Goal: Task Accomplishment & Management: Complete application form

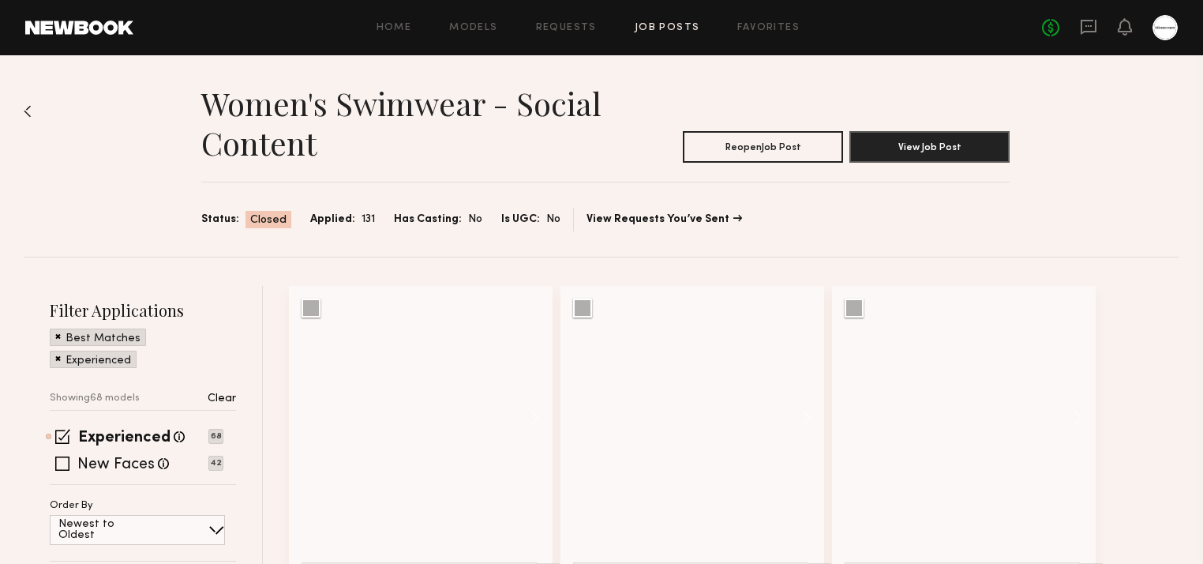
click at [676, 29] on link "Job Posts" at bounding box center [668, 28] width 66 height 10
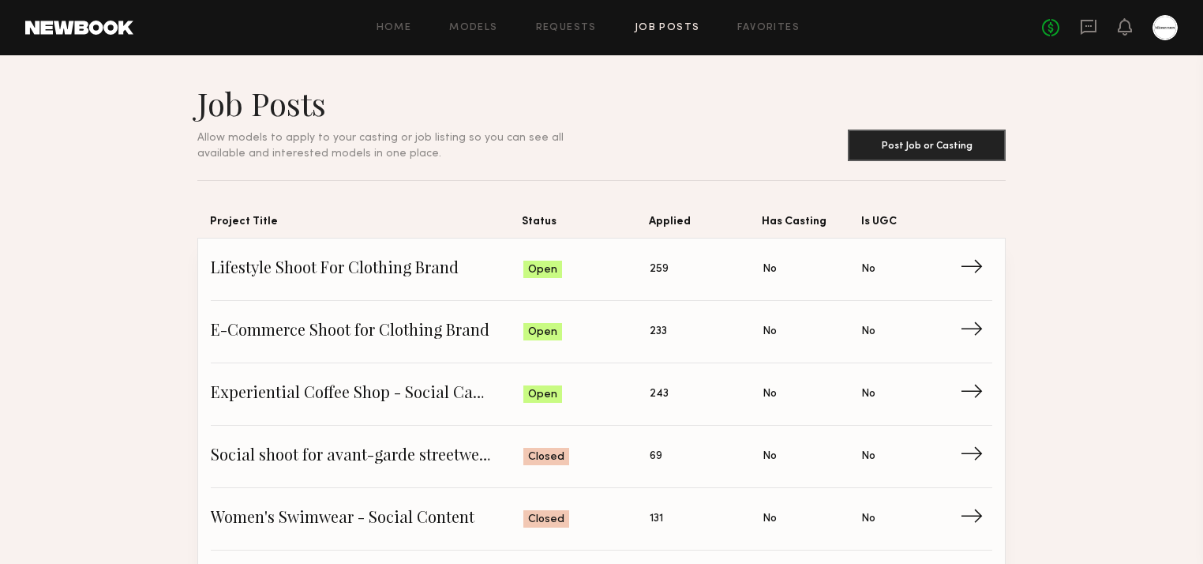
click at [278, 338] on span "E-Commerce Shoot for Clothing Brand" at bounding box center [367, 332] width 313 height 24
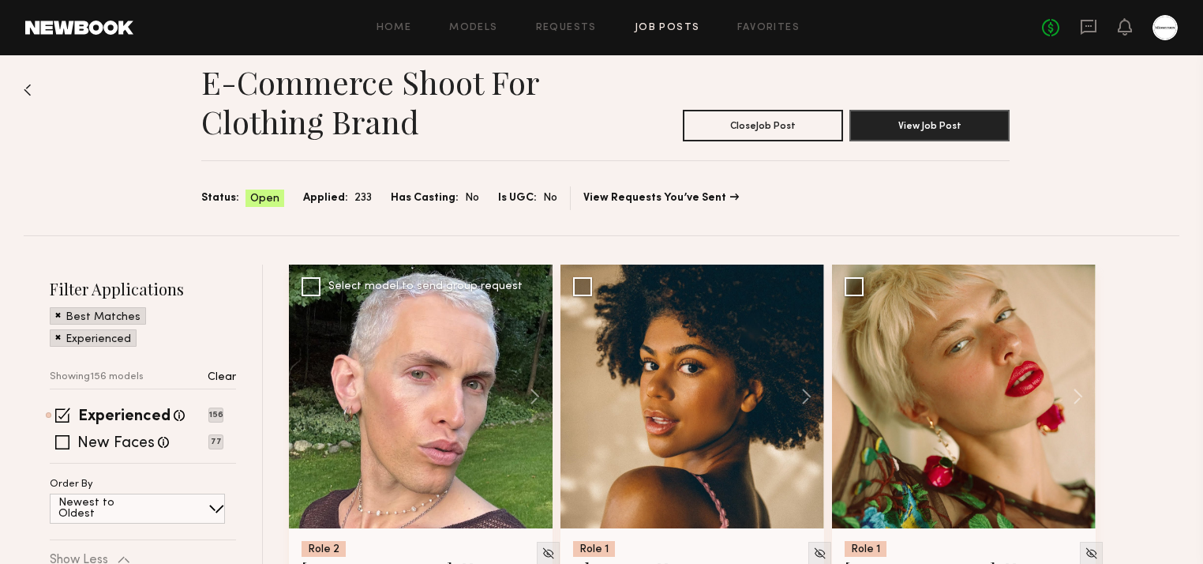
scroll to position [126, 0]
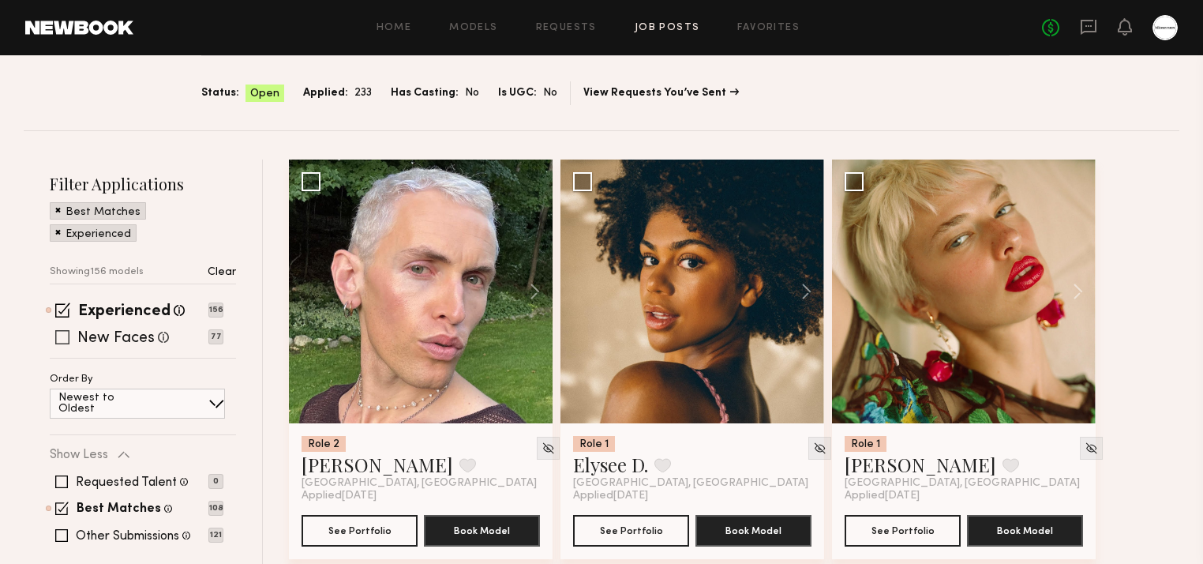
click at [56, 336] on span at bounding box center [62, 337] width 14 height 14
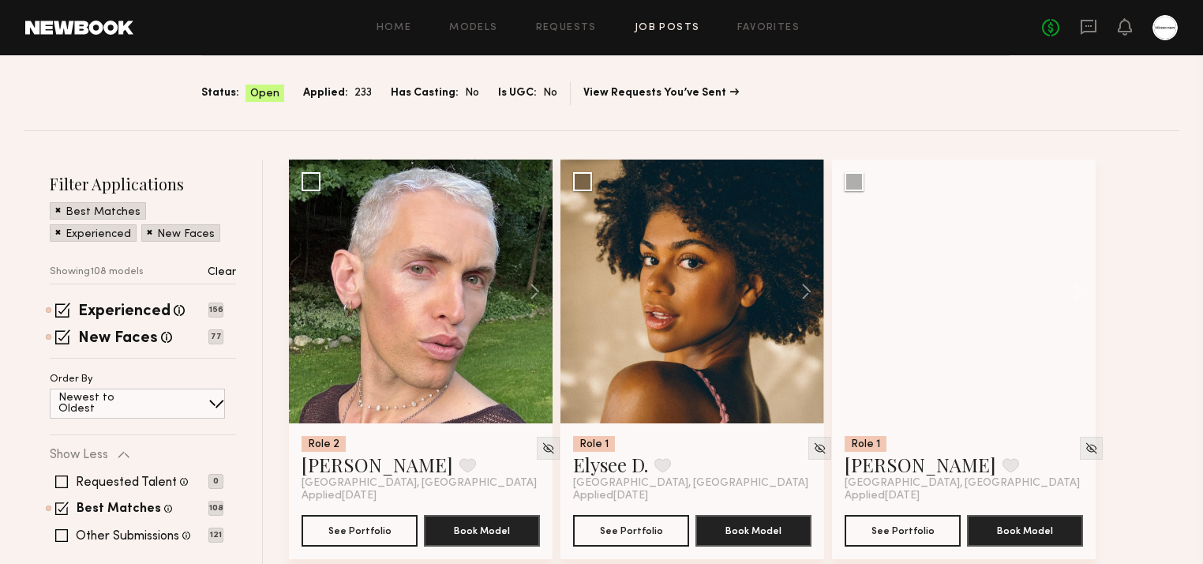
click at [230, 267] on p "Clear" at bounding box center [222, 272] width 28 height 11
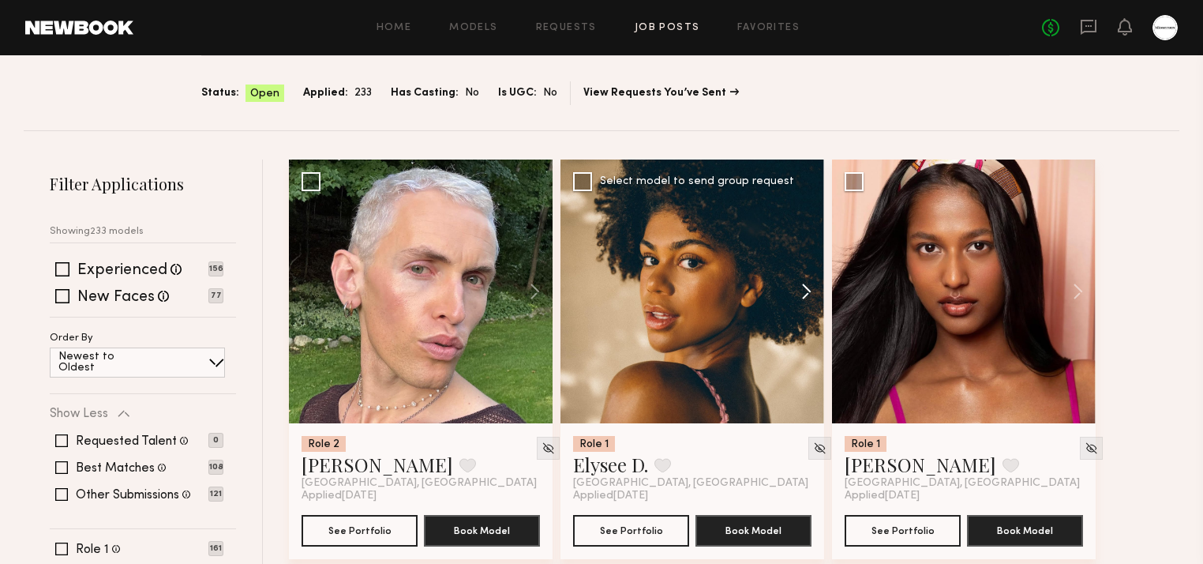
click at [812, 292] on button at bounding box center [799, 292] width 51 height 264
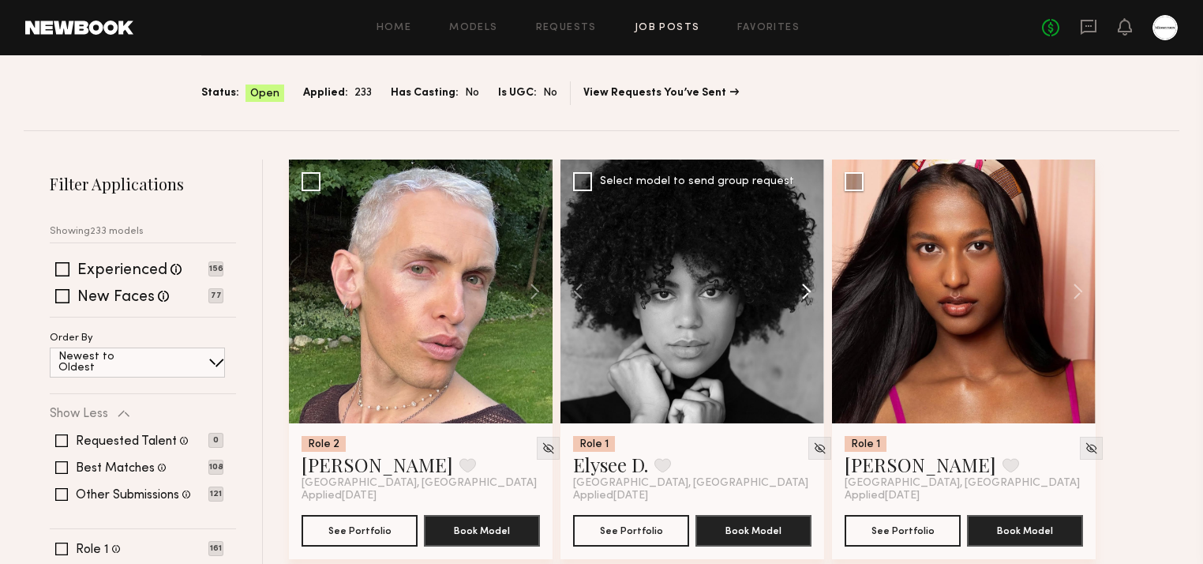
click at [812, 291] on button at bounding box center [799, 292] width 51 height 264
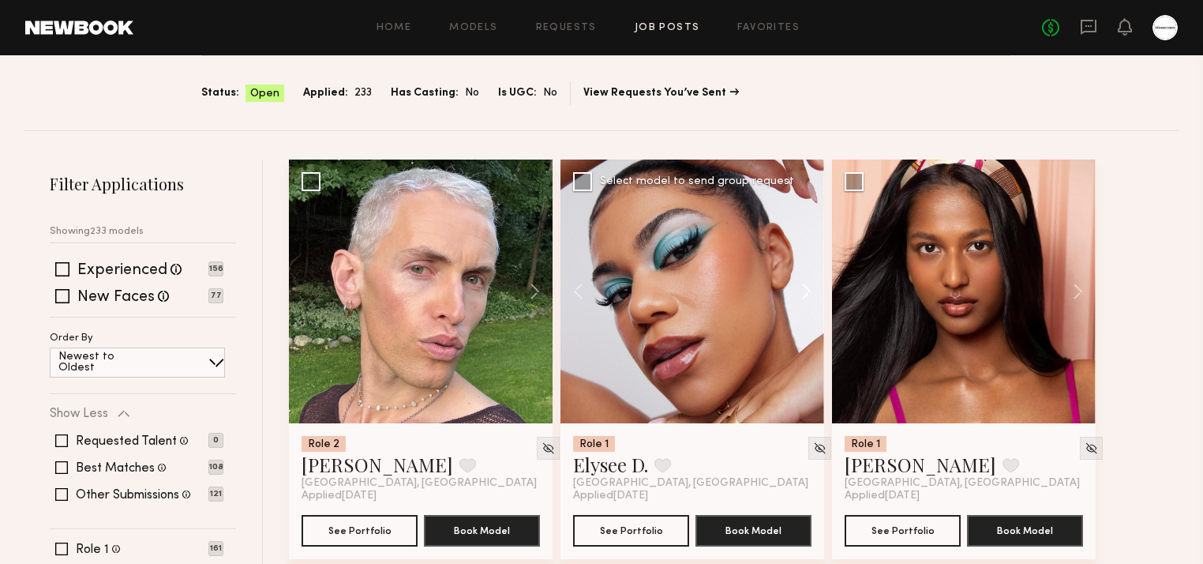
click at [812, 292] on button at bounding box center [799, 292] width 51 height 264
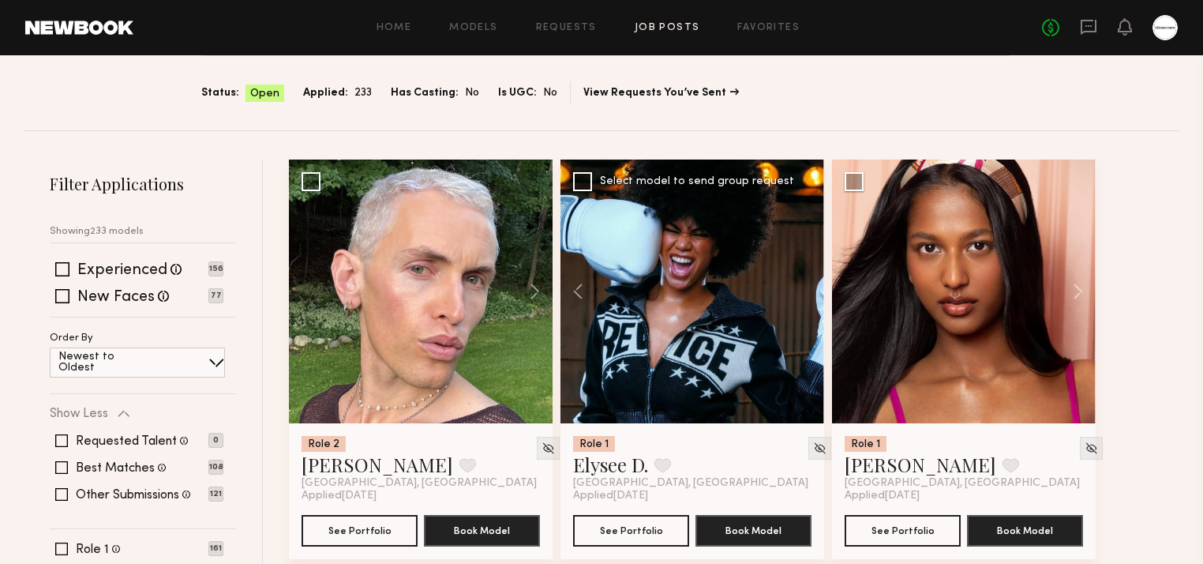
click at [810, 295] on div at bounding box center [693, 292] width 264 height 264
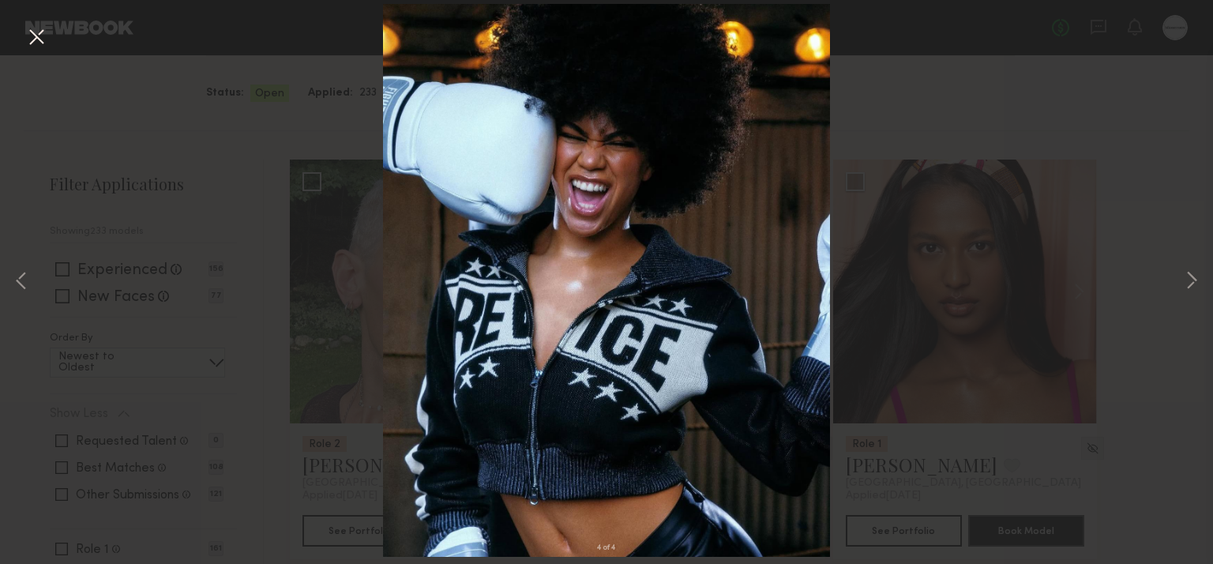
click at [46, 34] on button at bounding box center [36, 38] width 25 height 28
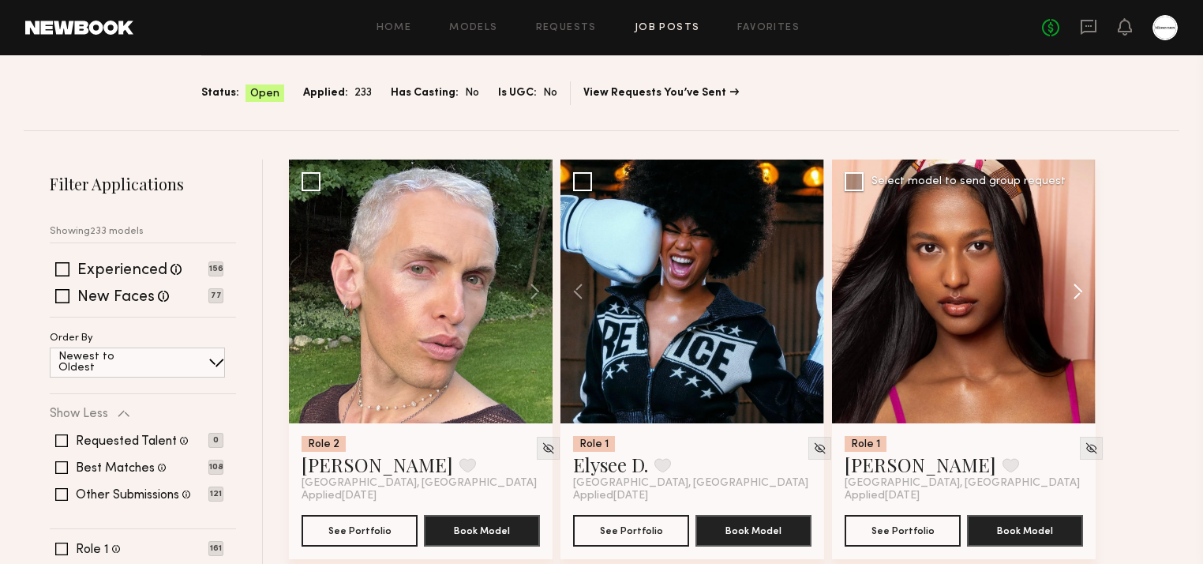
click at [1087, 280] on button at bounding box center [1071, 292] width 51 height 264
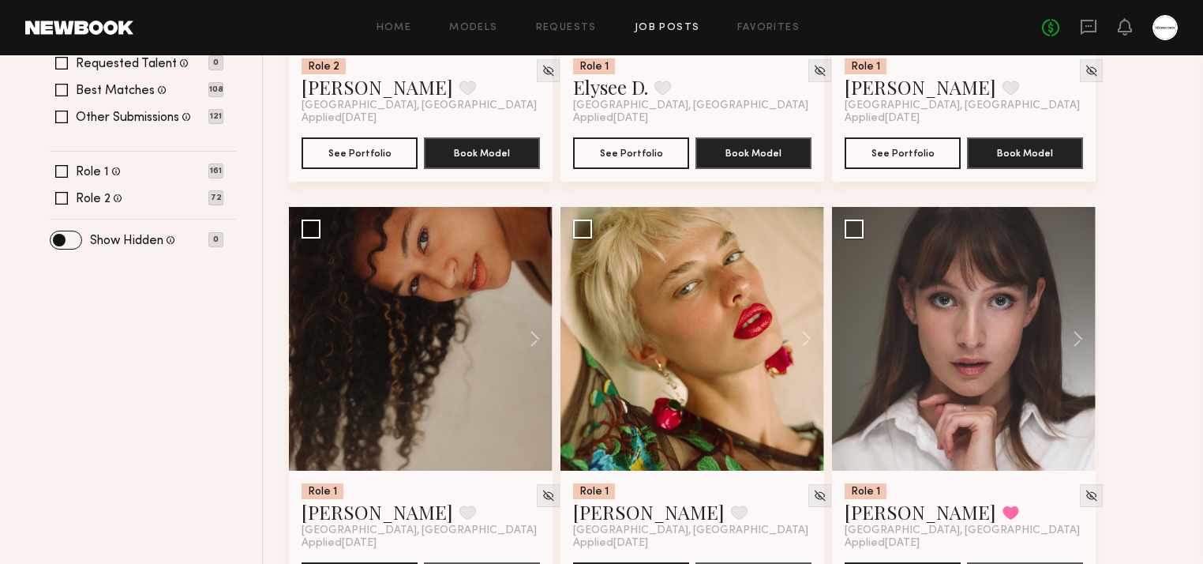
scroll to position [505, 0]
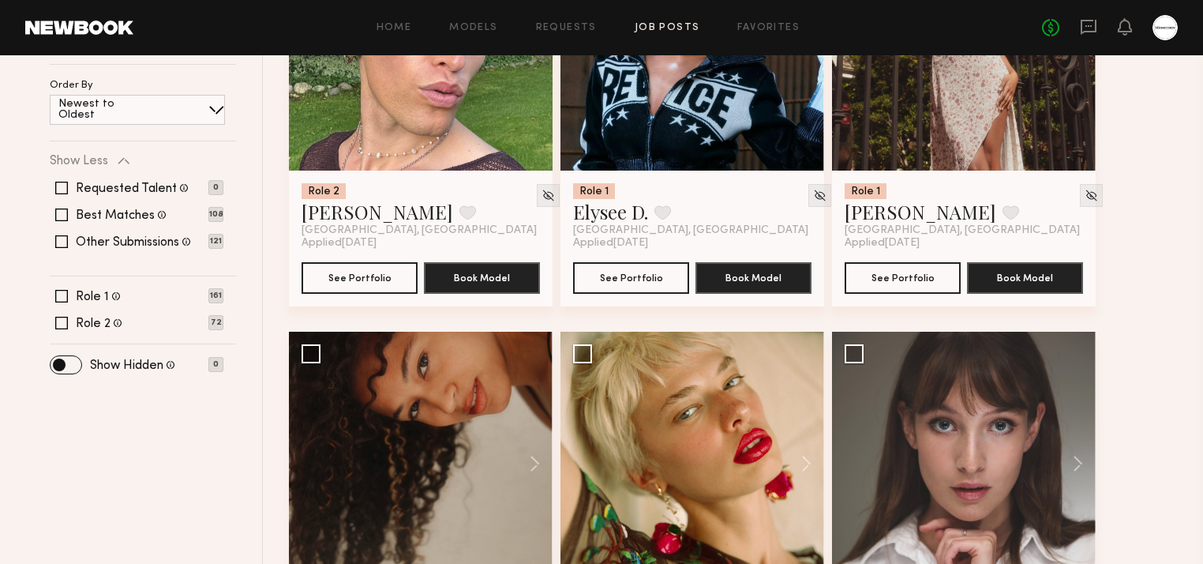
scroll to position [0, 0]
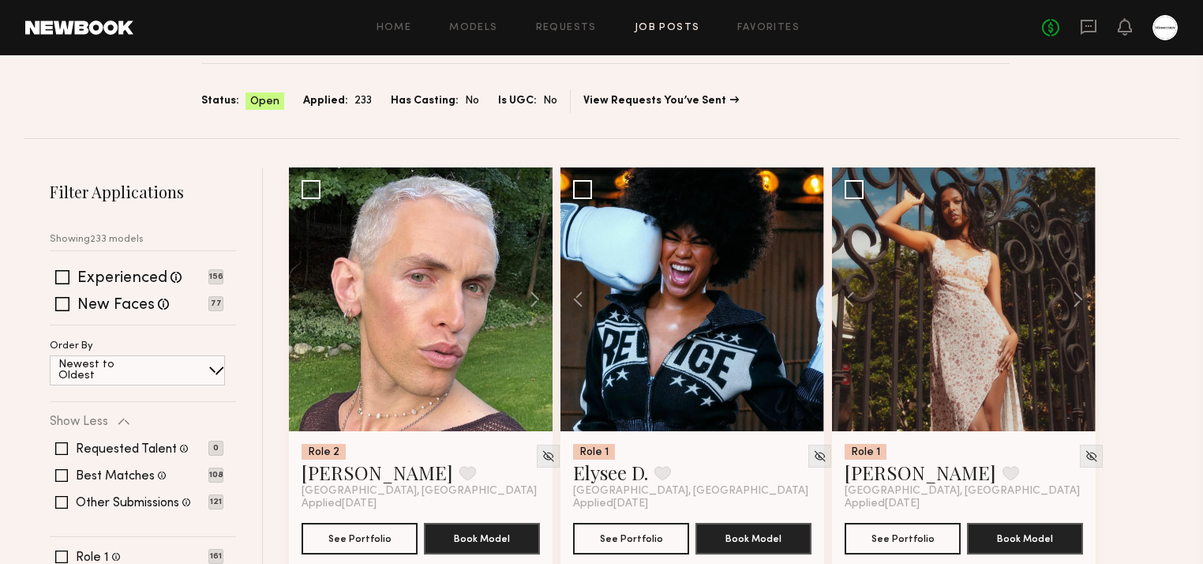
scroll to position [126, 0]
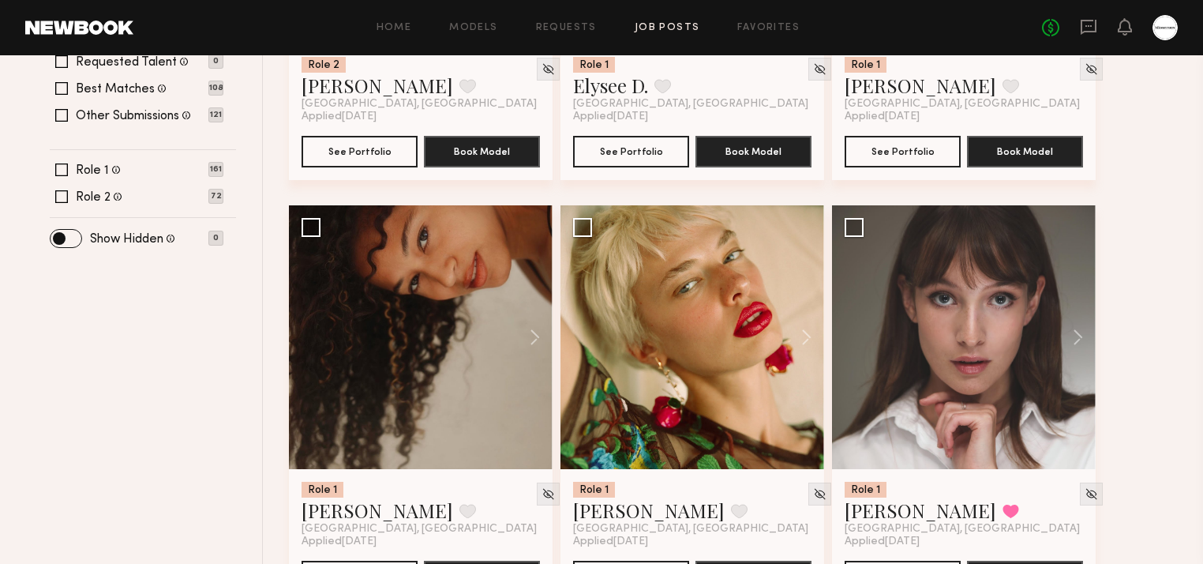
scroll to position [632, 0]
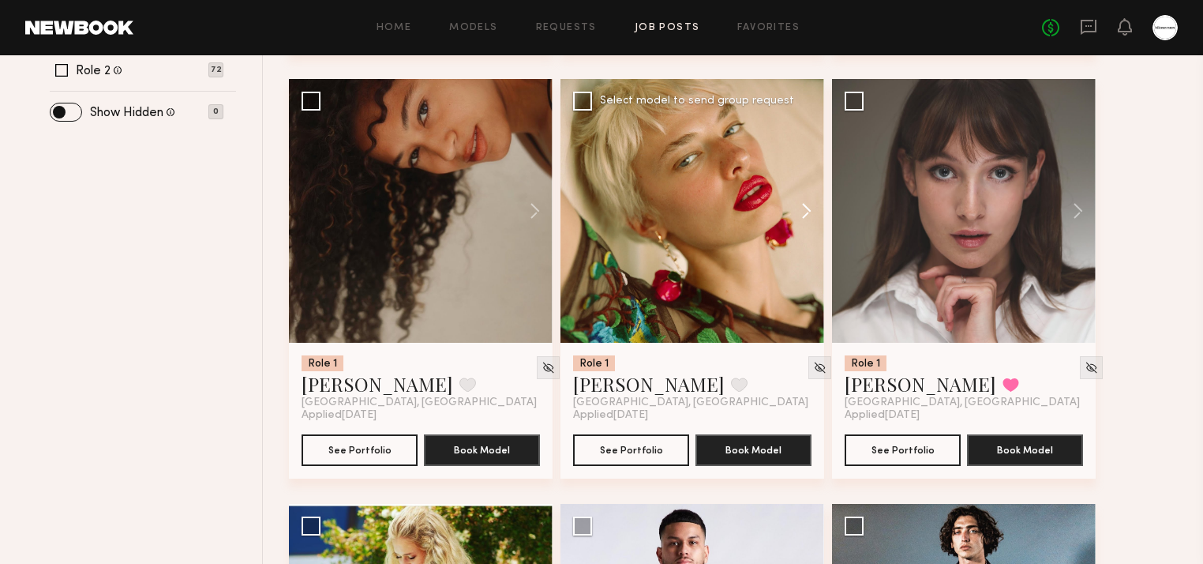
click at [809, 215] on button at bounding box center [799, 211] width 51 height 264
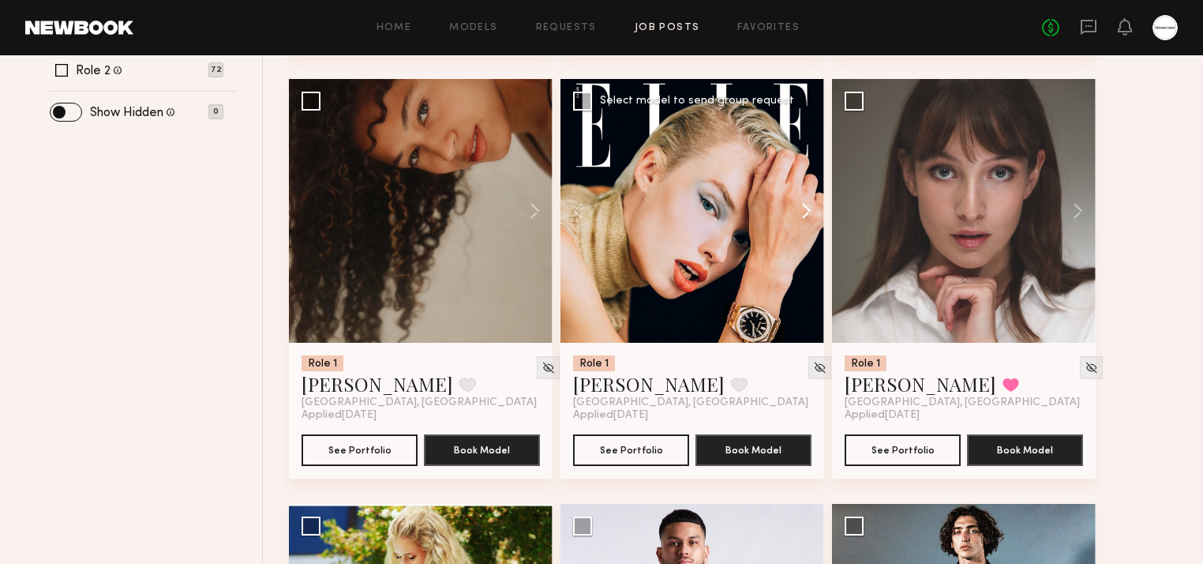
click at [809, 215] on button at bounding box center [799, 211] width 51 height 264
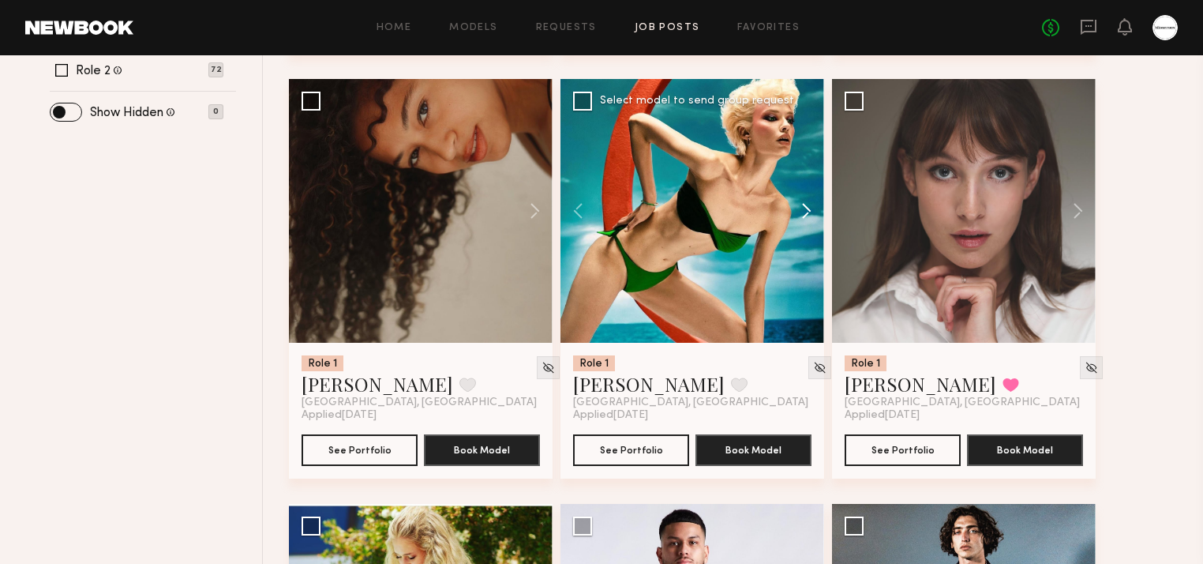
click at [809, 215] on button at bounding box center [799, 211] width 51 height 264
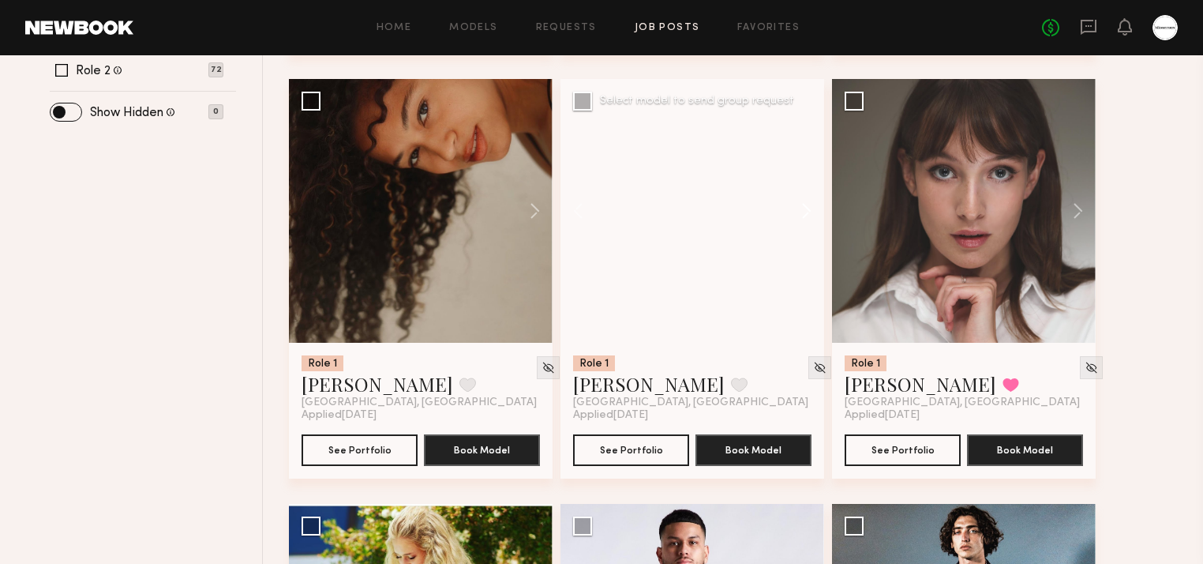
click at [809, 215] on button at bounding box center [799, 211] width 51 height 264
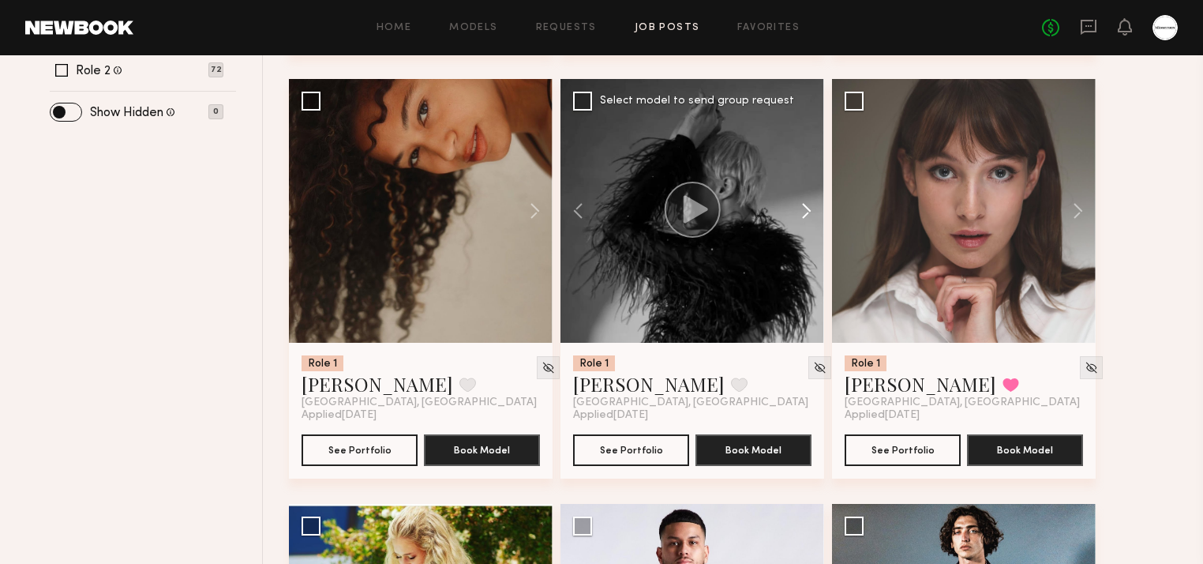
click at [809, 215] on button at bounding box center [799, 211] width 51 height 264
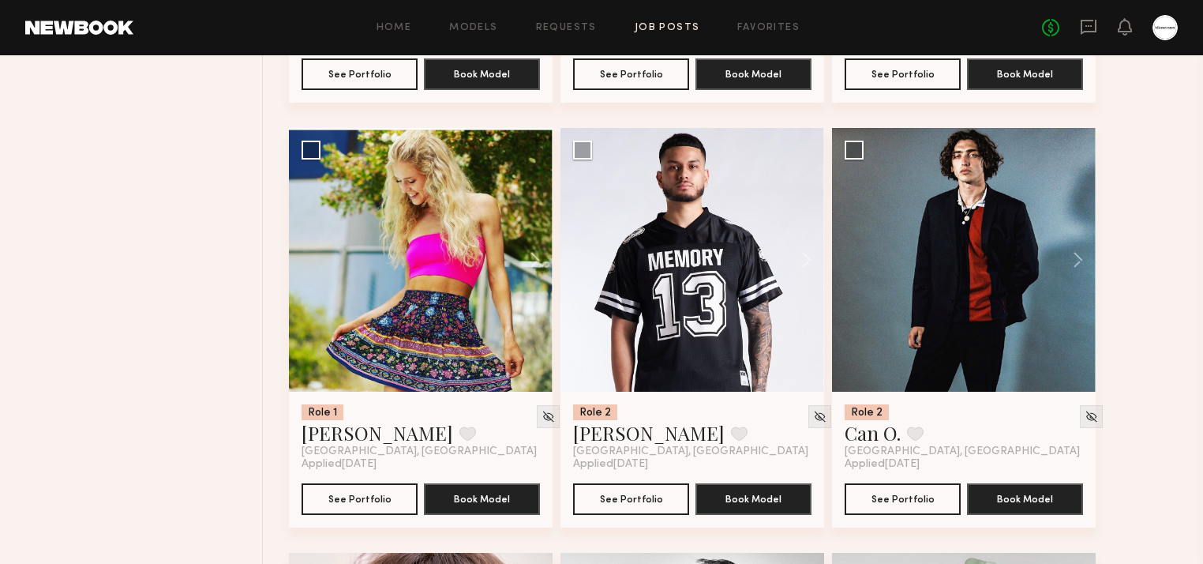
scroll to position [1011, 0]
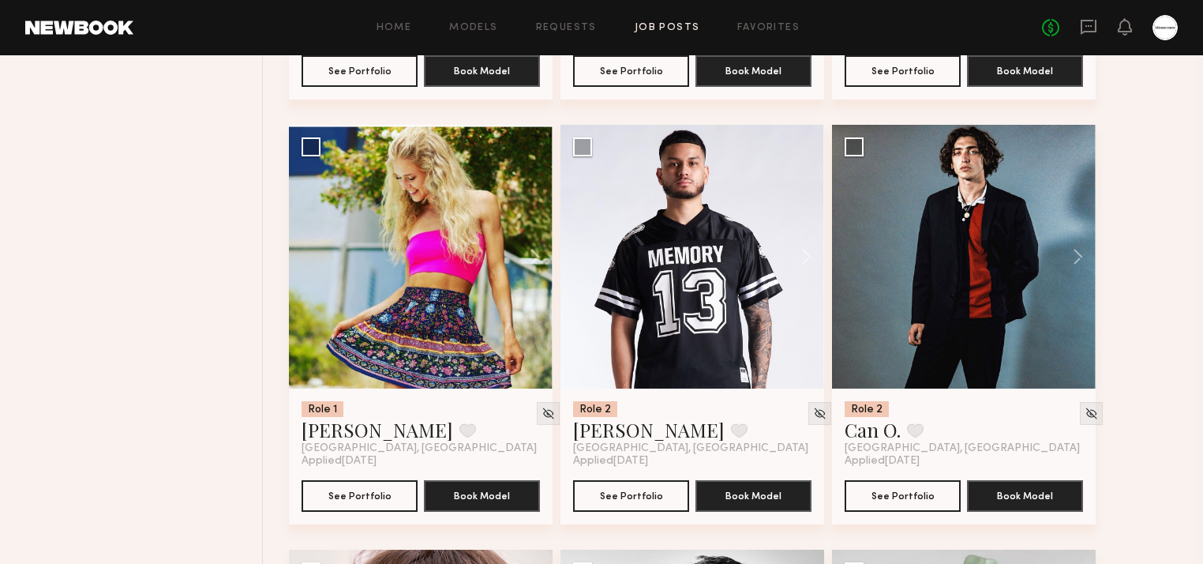
click at [541, 258] on button at bounding box center [527, 257] width 51 height 264
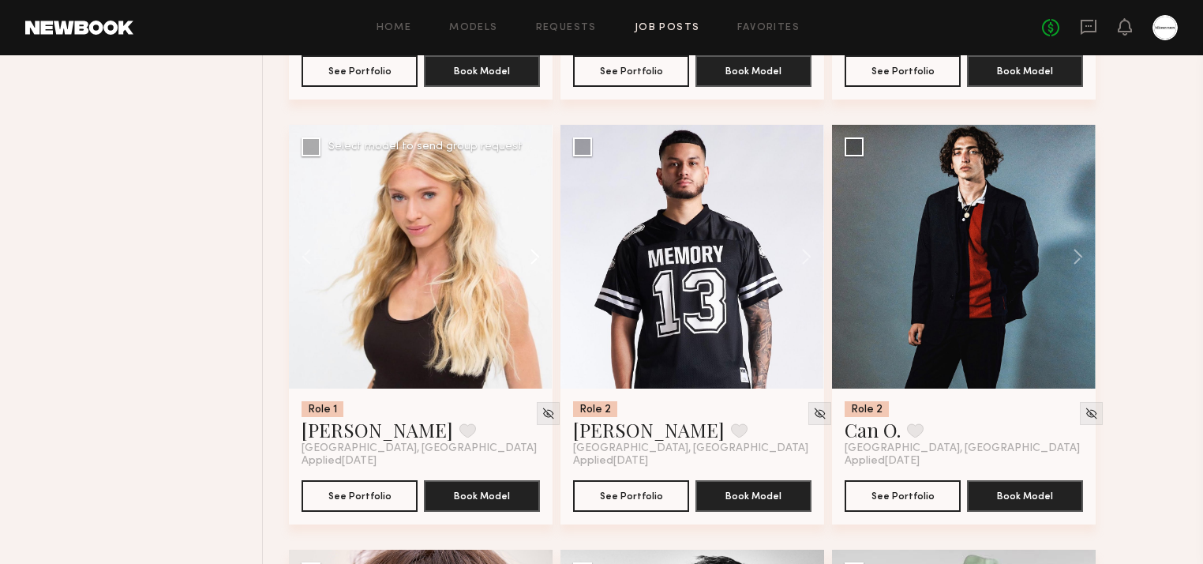
click at [541, 257] on button at bounding box center [527, 257] width 51 height 264
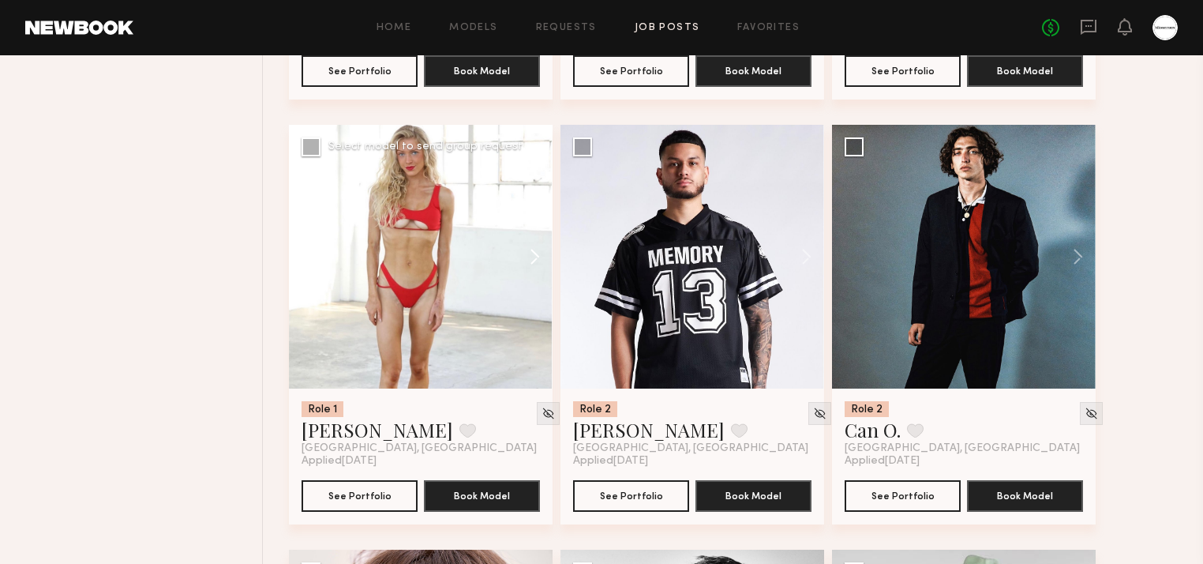
click at [541, 257] on button at bounding box center [527, 257] width 51 height 264
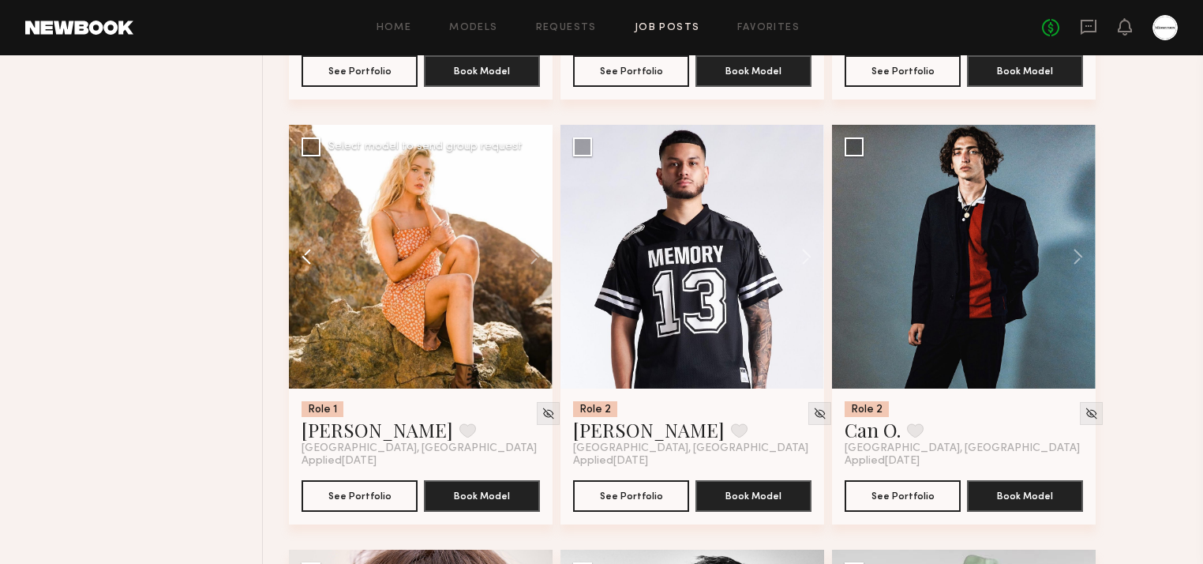
click at [306, 246] on button at bounding box center [314, 257] width 51 height 264
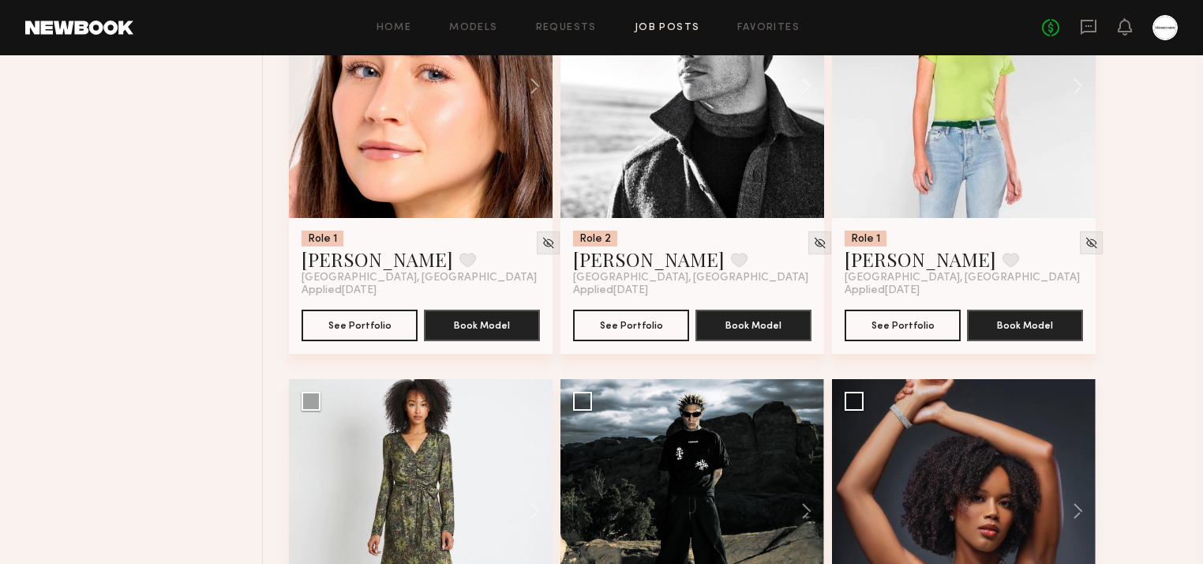
scroll to position [1769, 0]
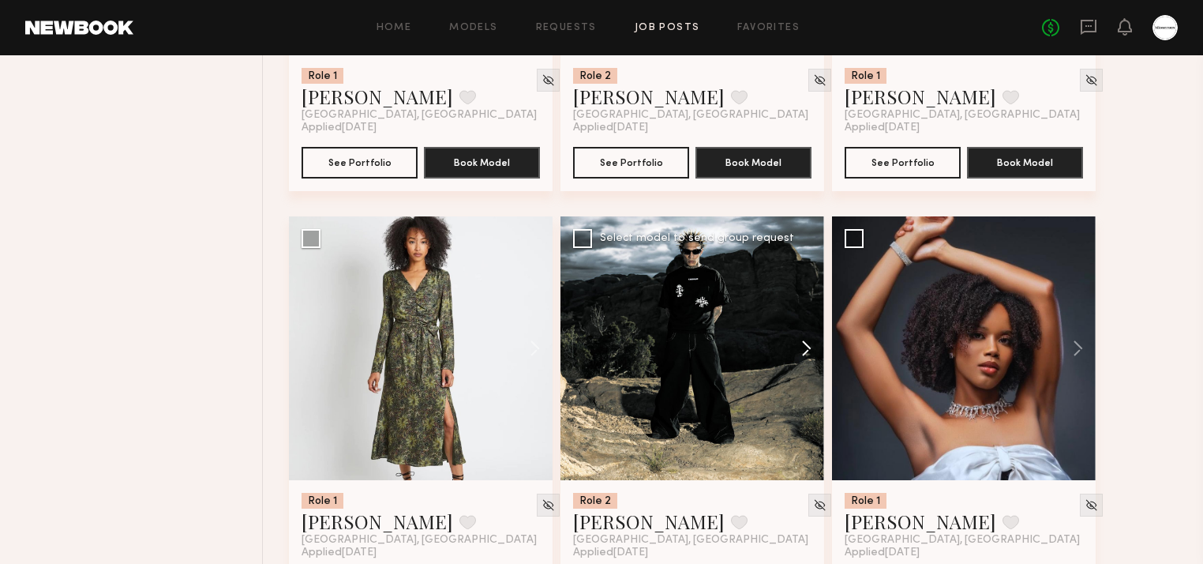
click at [813, 352] on button at bounding box center [799, 348] width 51 height 264
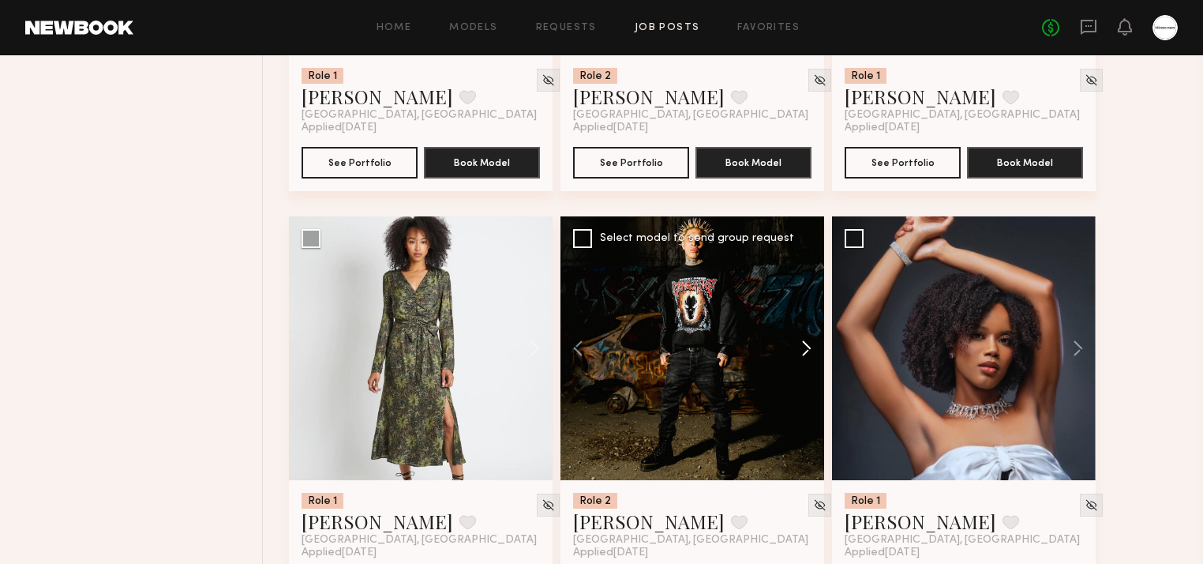
click at [813, 352] on button at bounding box center [799, 348] width 51 height 264
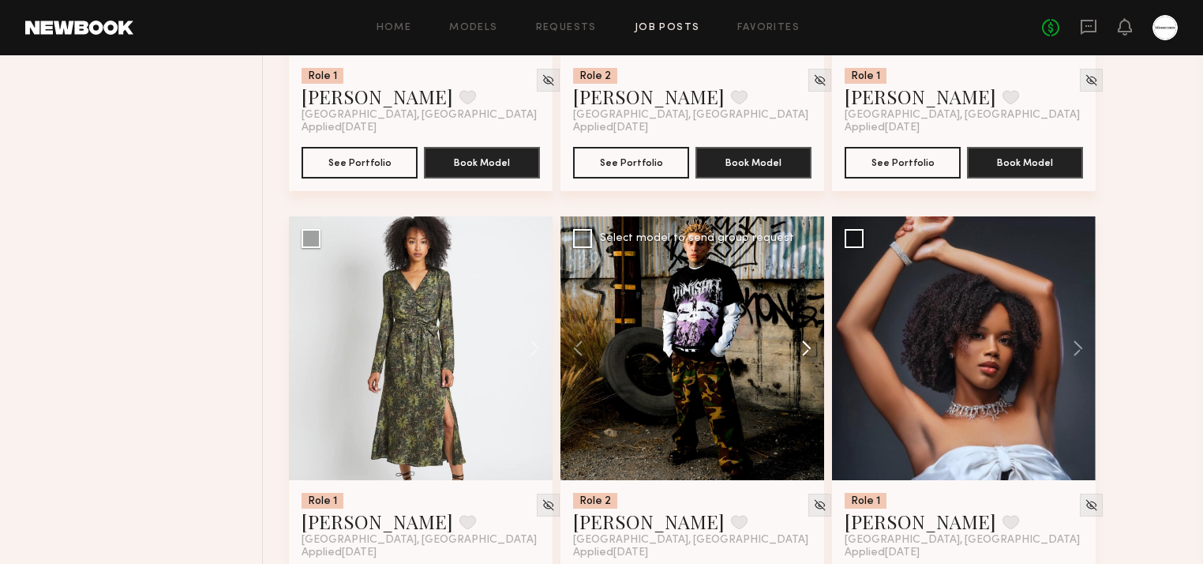
click at [813, 352] on button at bounding box center [799, 348] width 51 height 264
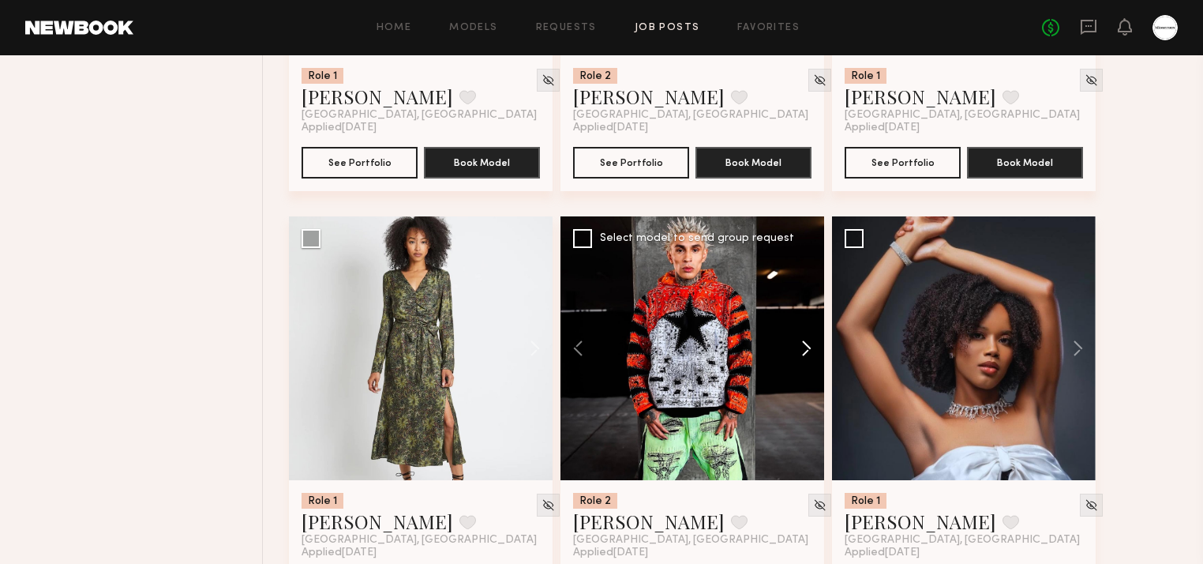
click at [813, 352] on button at bounding box center [799, 348] width 51 height 264
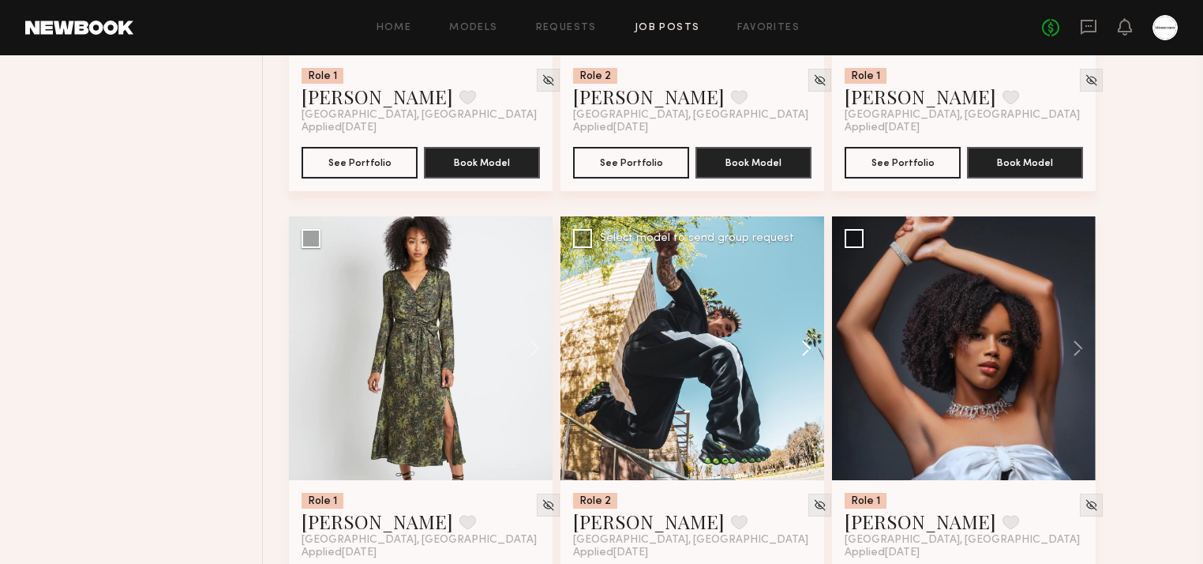
click at [813, 352] on button at bounding box center [799, 348] width 51 height 264
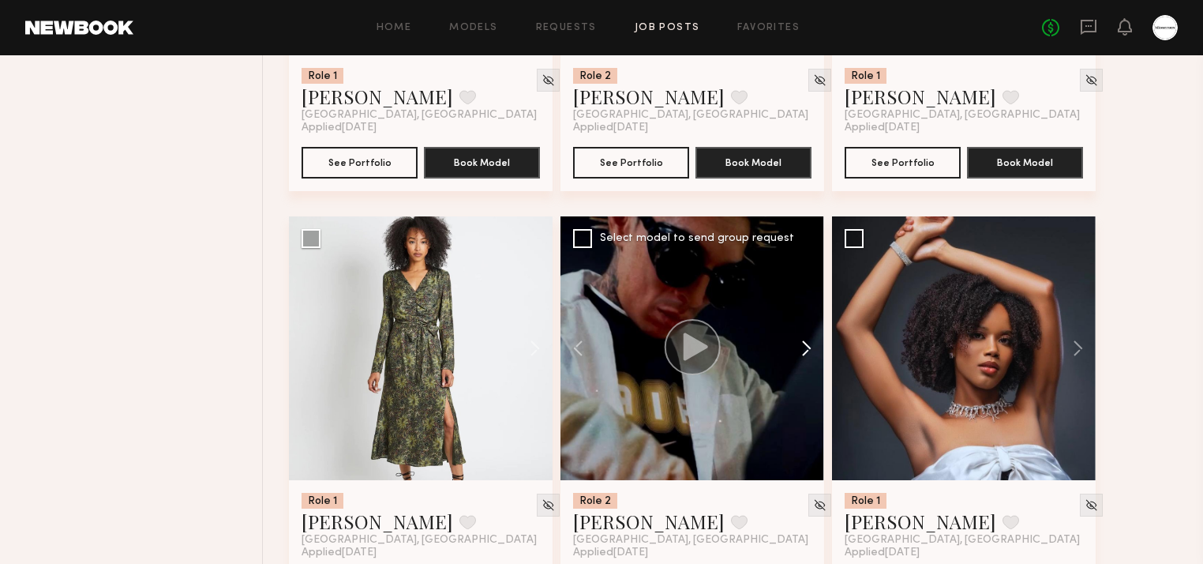
click at [812, 349] on button at bounding box center [799, 348] width 51 height 264
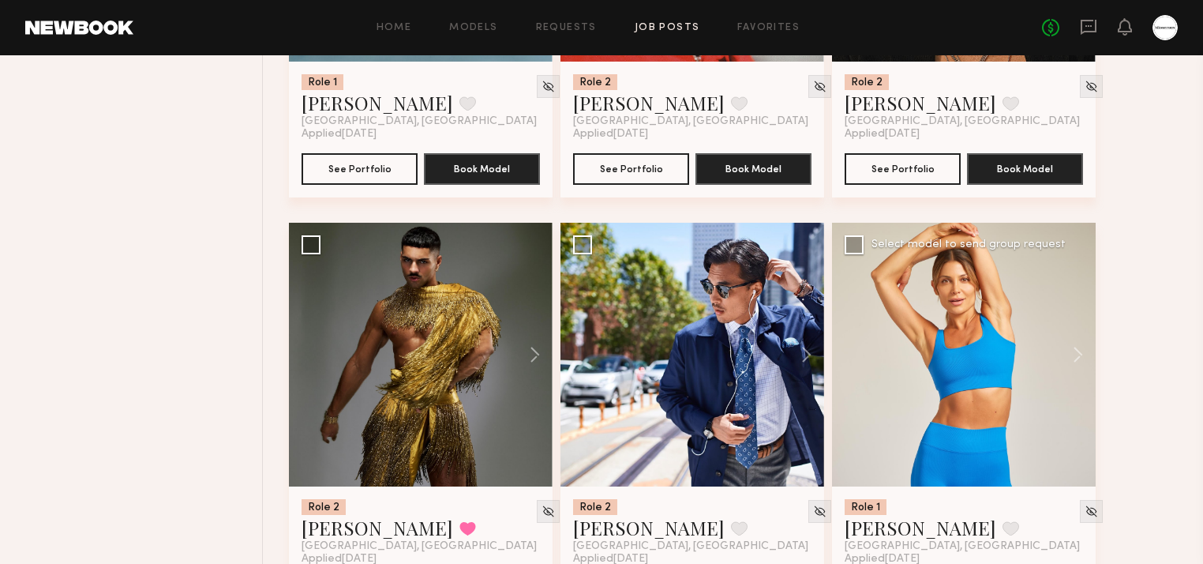
scroll to position [3159, 0]
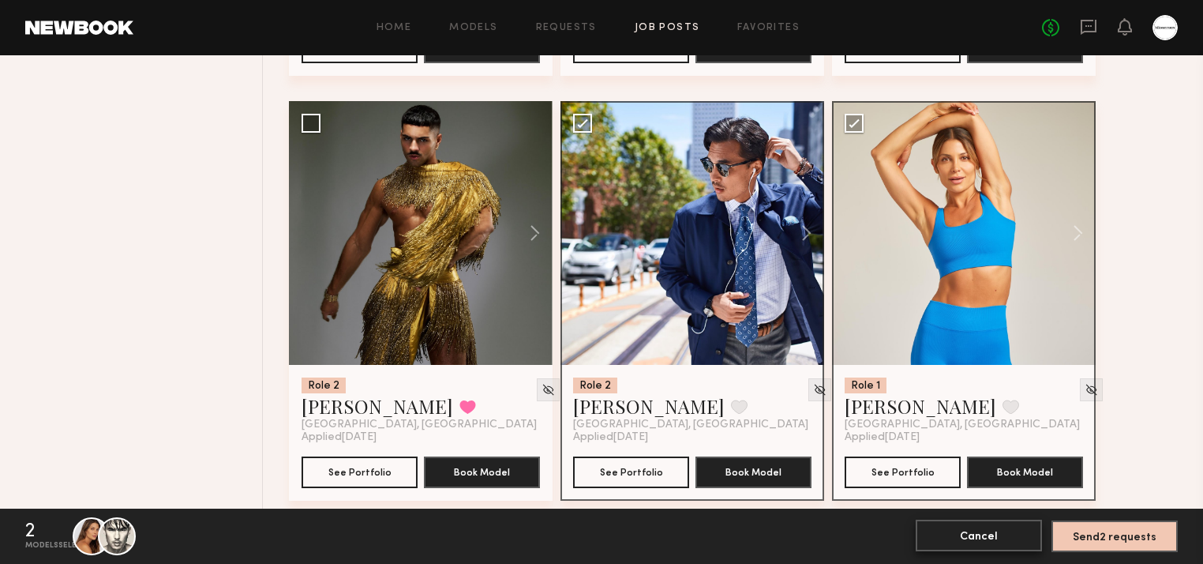
click at [976, 535] on button "Cancel" at bounding box center [979, 536] width 126 height 32
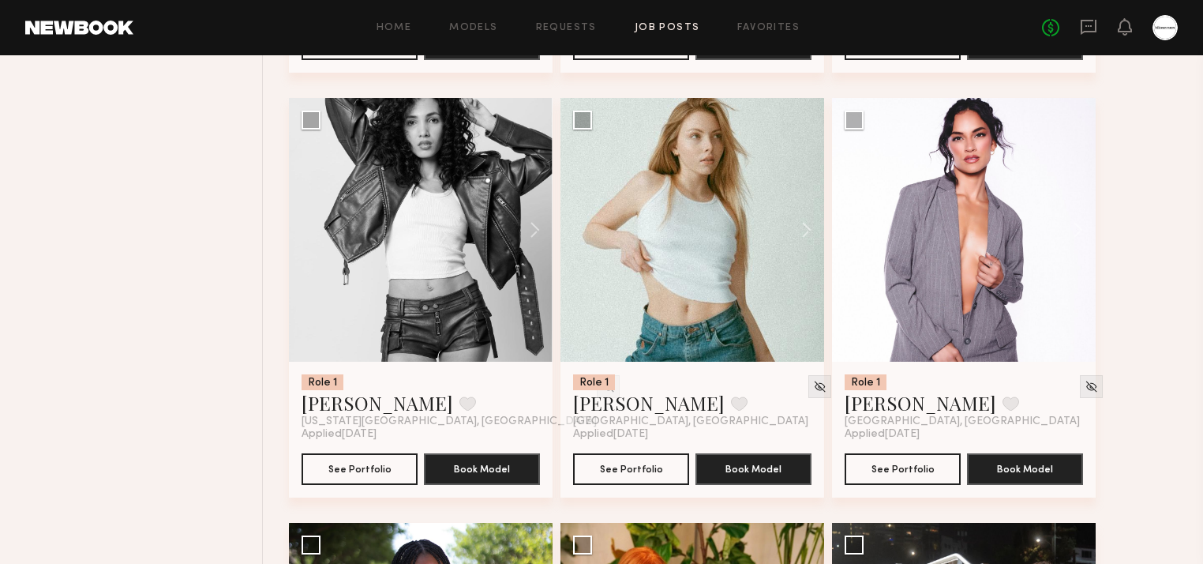
scroll to position [3917, 0]
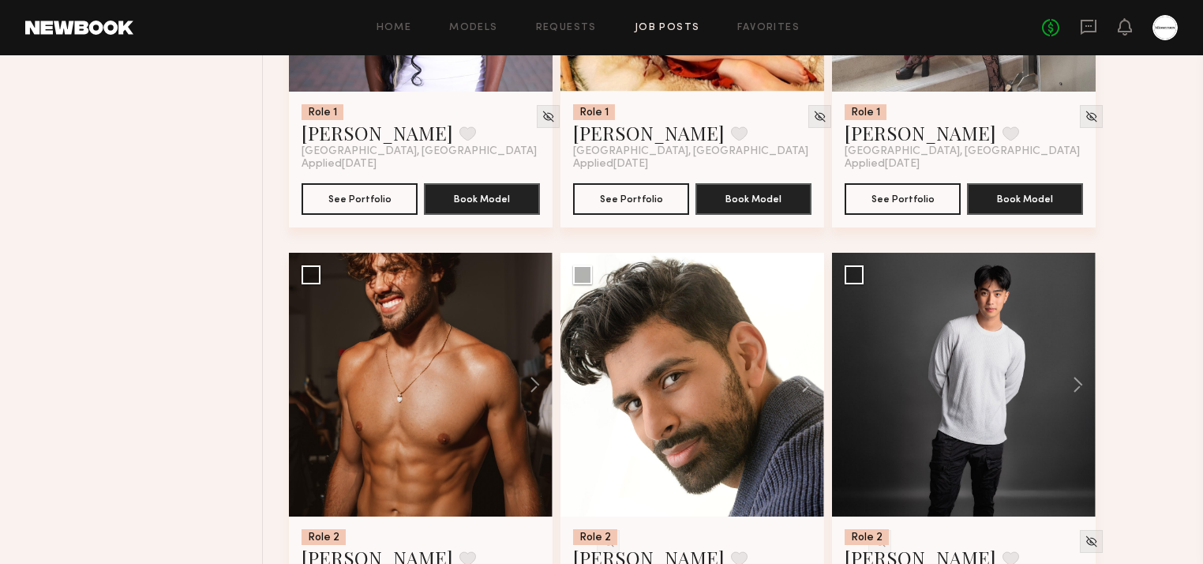
scroll to position [4422, 0]
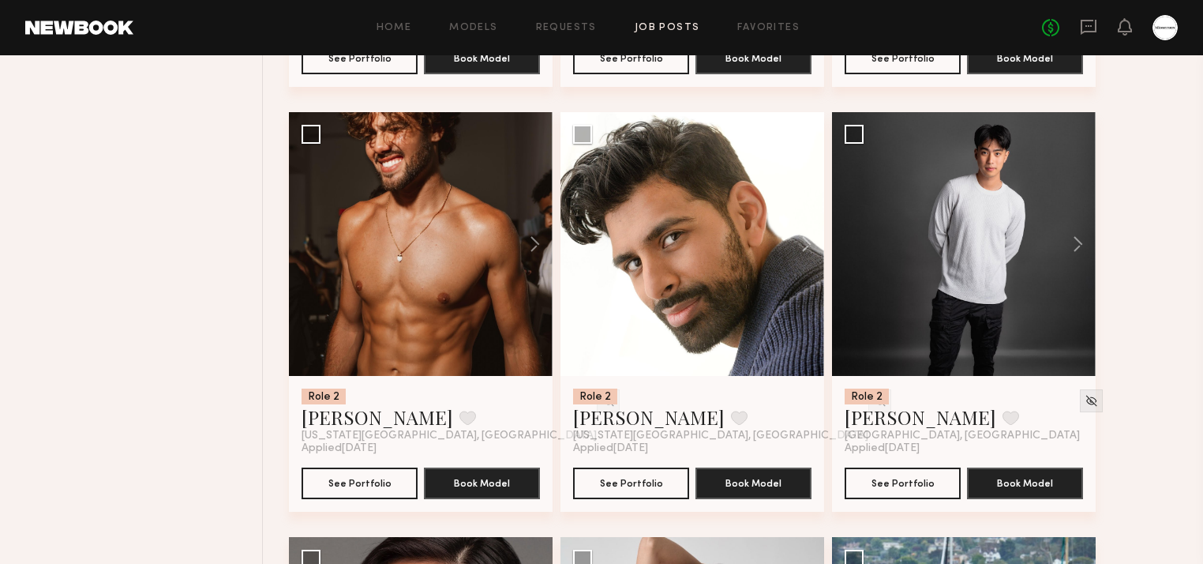
drag, startPoint x: 138, startPoint y: 302, endPoint x: 126, endPoint y: 298, distance: 12.3
click at [129, 302] on div "Filter Applications Showing 233 models Experienced Talent we've deemed to have …" at bounding box center [143, 112] width 239 height 8497
click at [1158, 215] on div "Role 2 [PERSON_NAME] Favorite [GEOGRAPHIC_DATA], [GEOGRAPHIC_DATA] Applied [DAT…" at bounding box center [738, 112] width 899 height 8497
click at [1150, 196] on div "Role 2 [PERSON_NAME] Favorite [GEOGRAPHIC_DATA], [GEOGRAPHIC_DATA] Applied [DAT…" at bounding box center [738, 112] width 899 height 8497
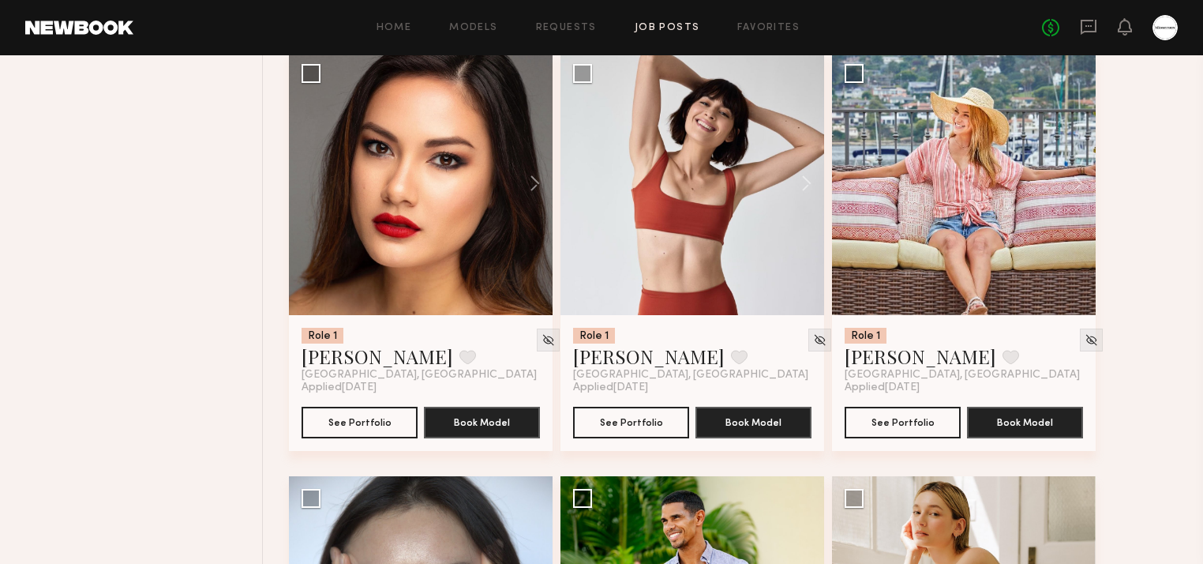
scroll to position [4801, 0]
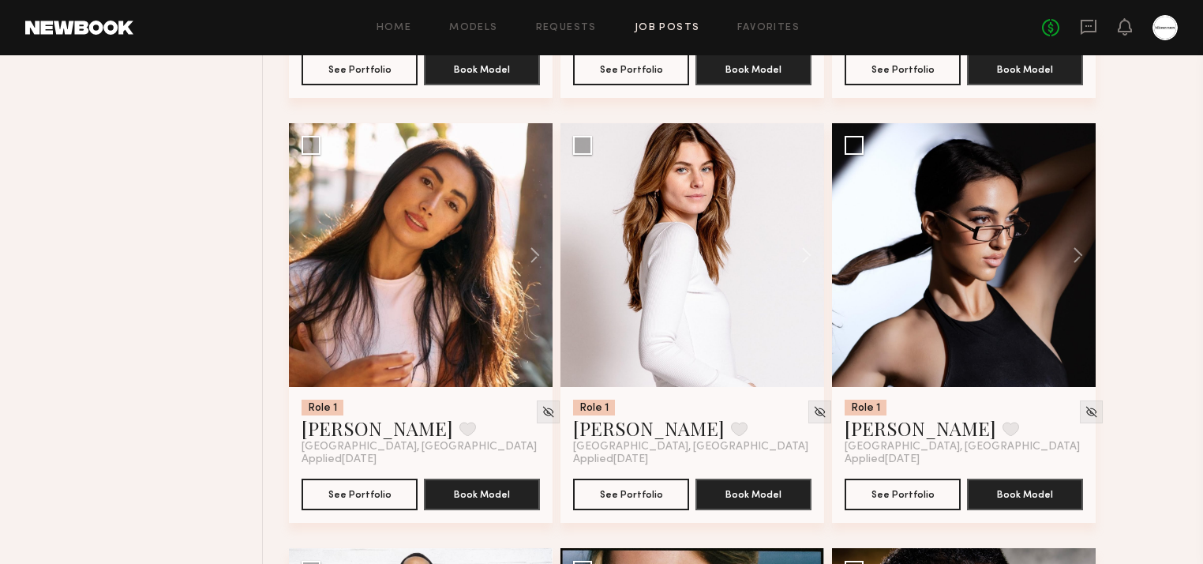
scroll to position [6191, 0]
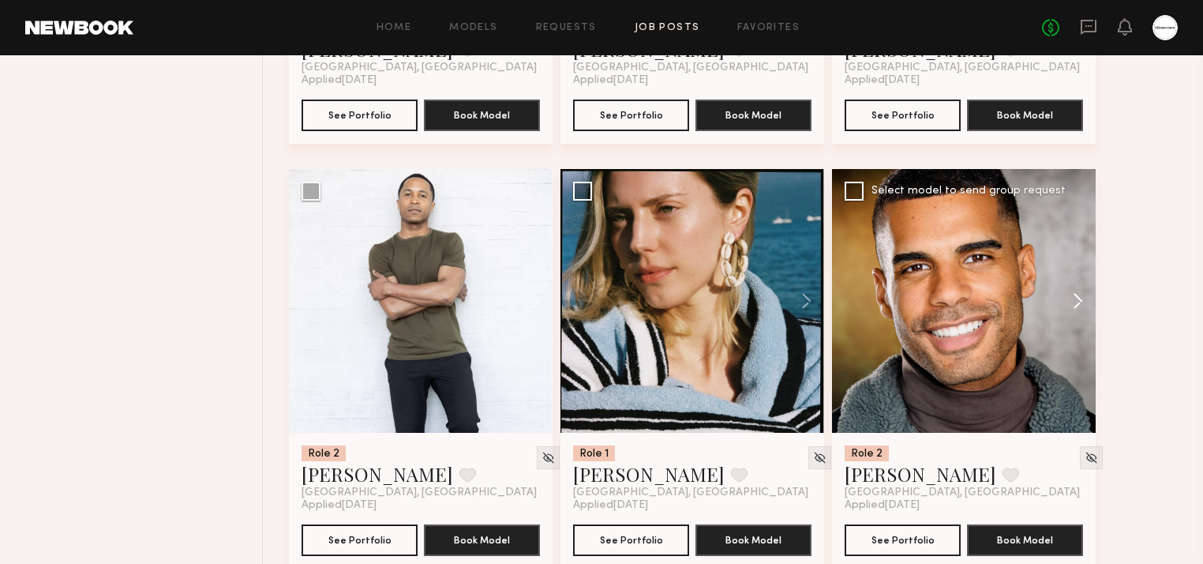
scroll to position [6065, 0]
click at [1078, 299] on button at bounding box center [1071, 301] width 51 height 264
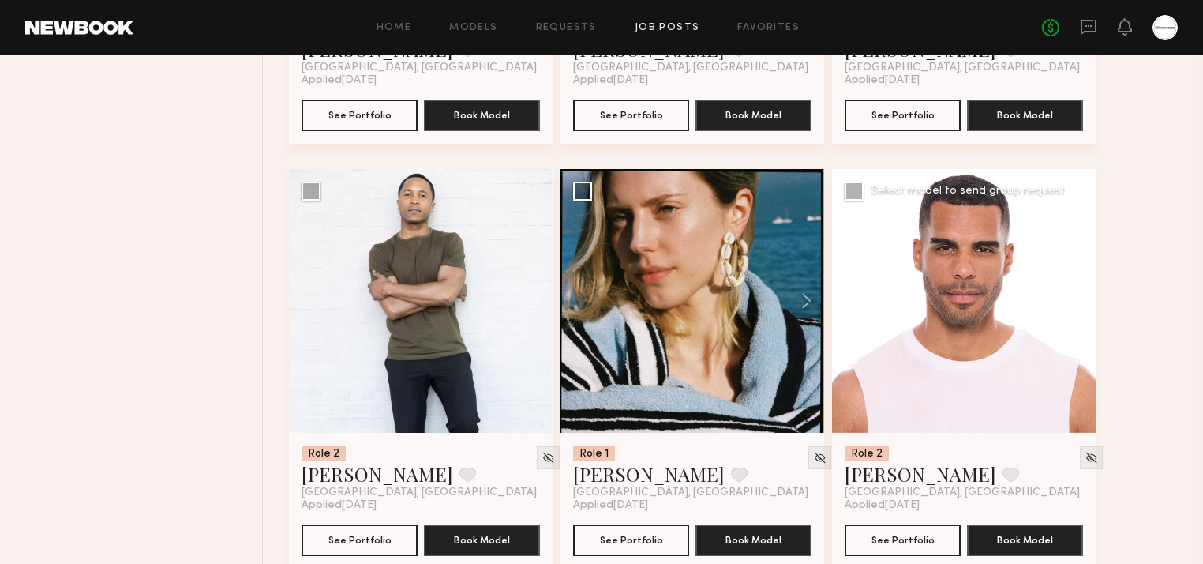
click at [1080, 303] on button at bounding box center [1071, 301] width 51 height 264
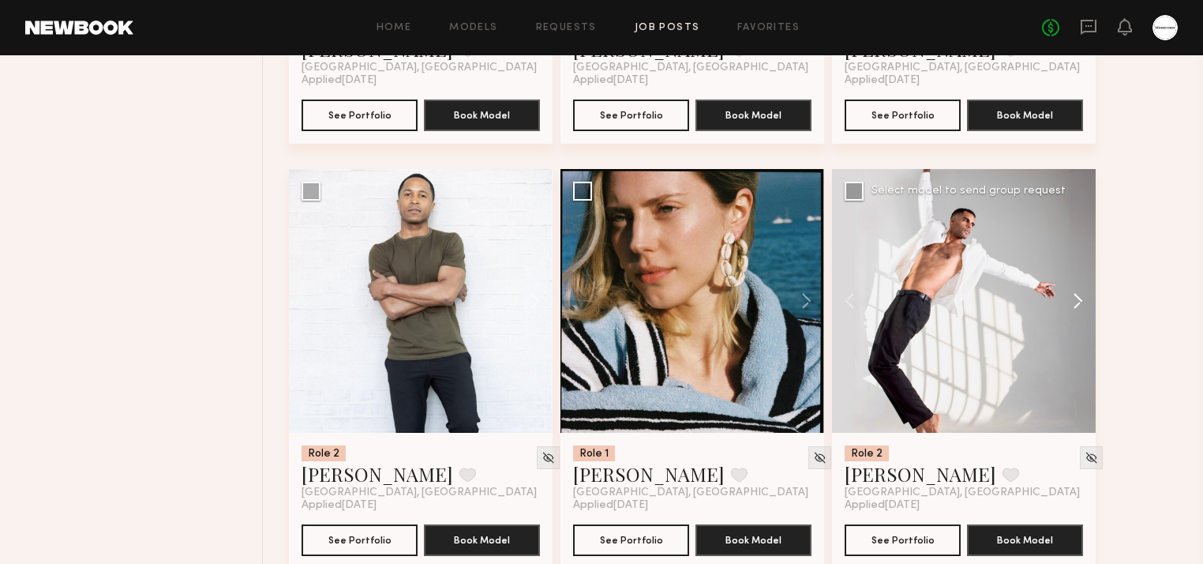
click at [1080, 303] on button at bounding box center [1071, 301] width 51 height 264
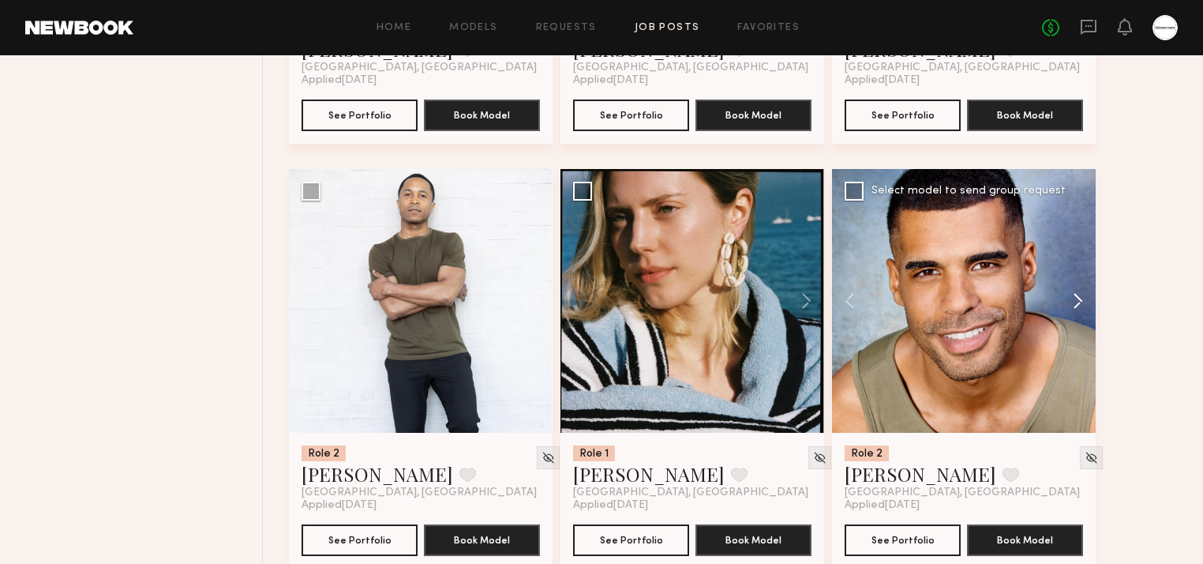
click at [1080, 303] on button at bounding box center [1071, 301] width 51 height 264
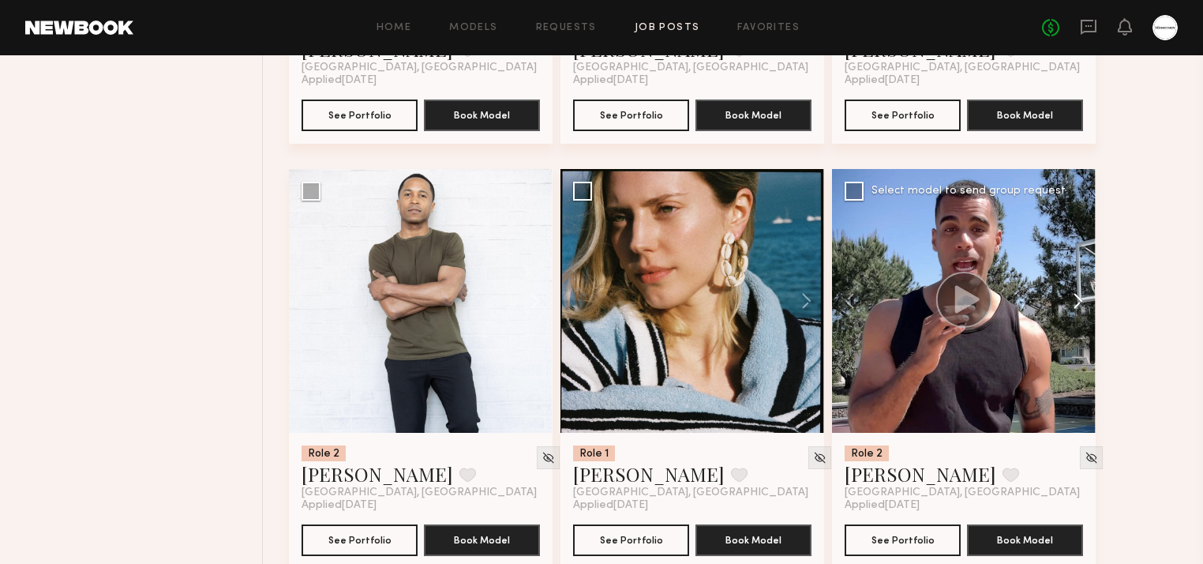
click at [1080, 303] on button at bounding box center [1071, 301] width 51 height 264
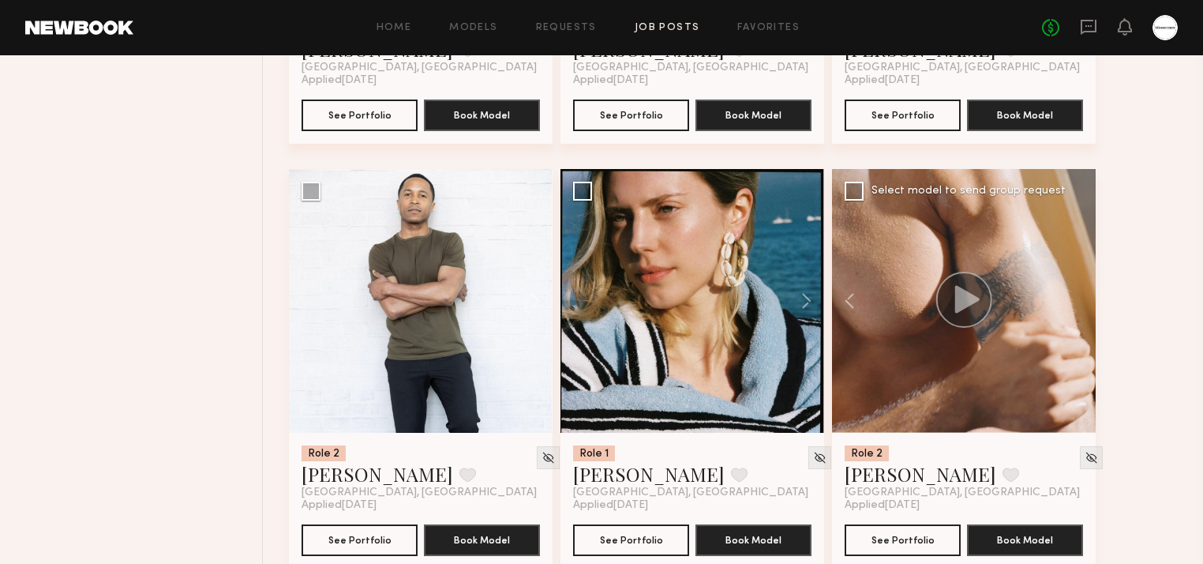
click at [1080, 303] on div at bounding box center [964, 301] width 264 height 264
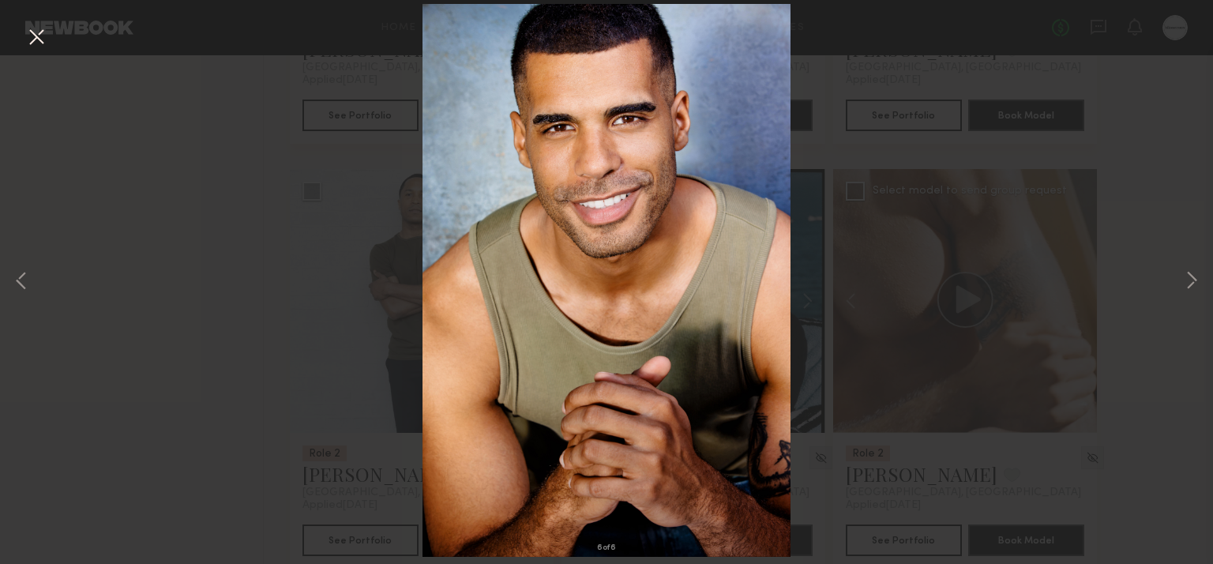
click at [41, 41] on button at bounding box center [36, 38] width 25 height 28
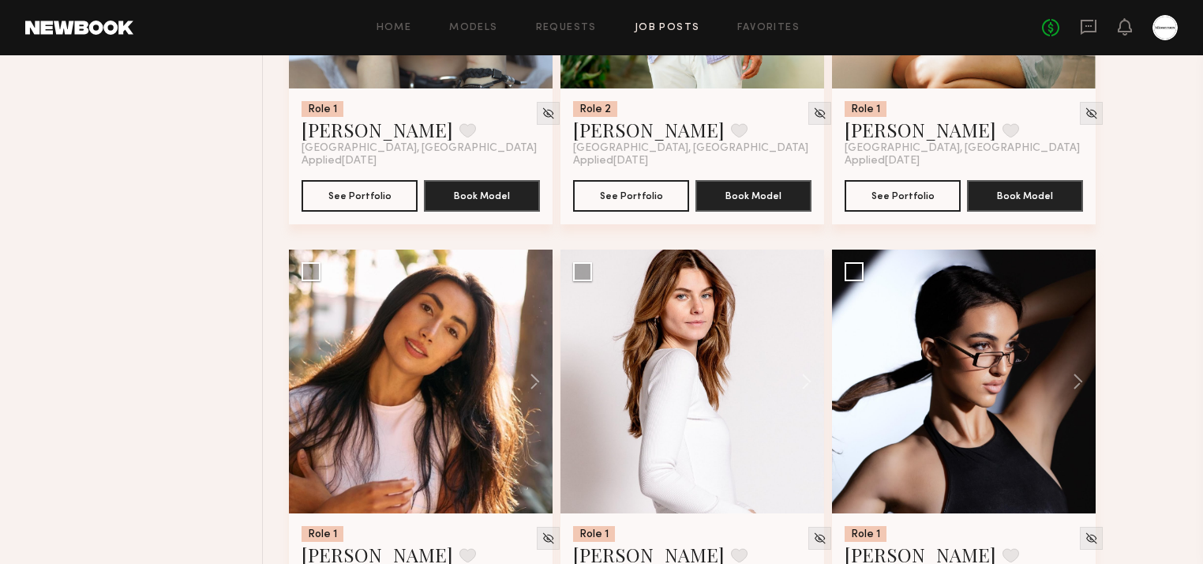
scroll to position [5180, 0]
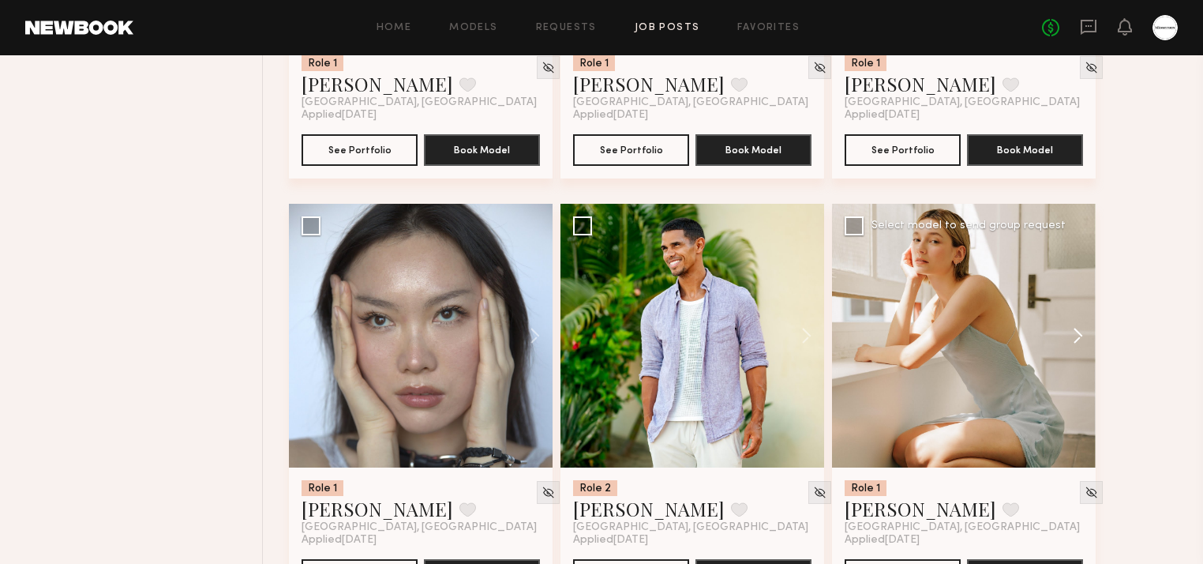
click at [1083, 339] on button at bounding box center [1071, 336] width 51 height 264
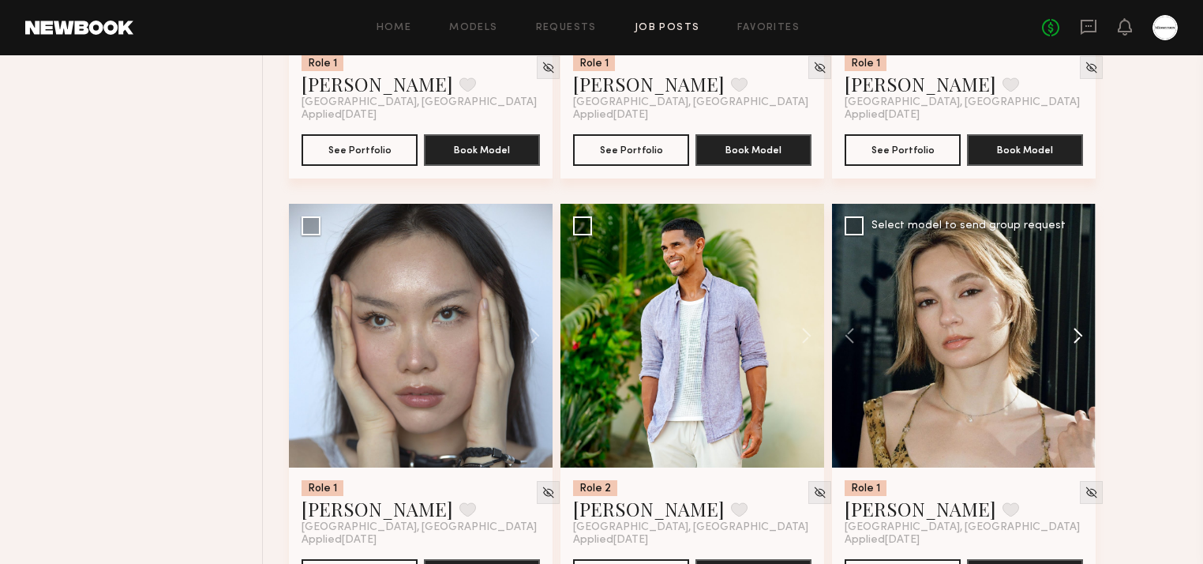
click at [1081, 339] on button at bounding box center [1071, 336] width 51 height 264
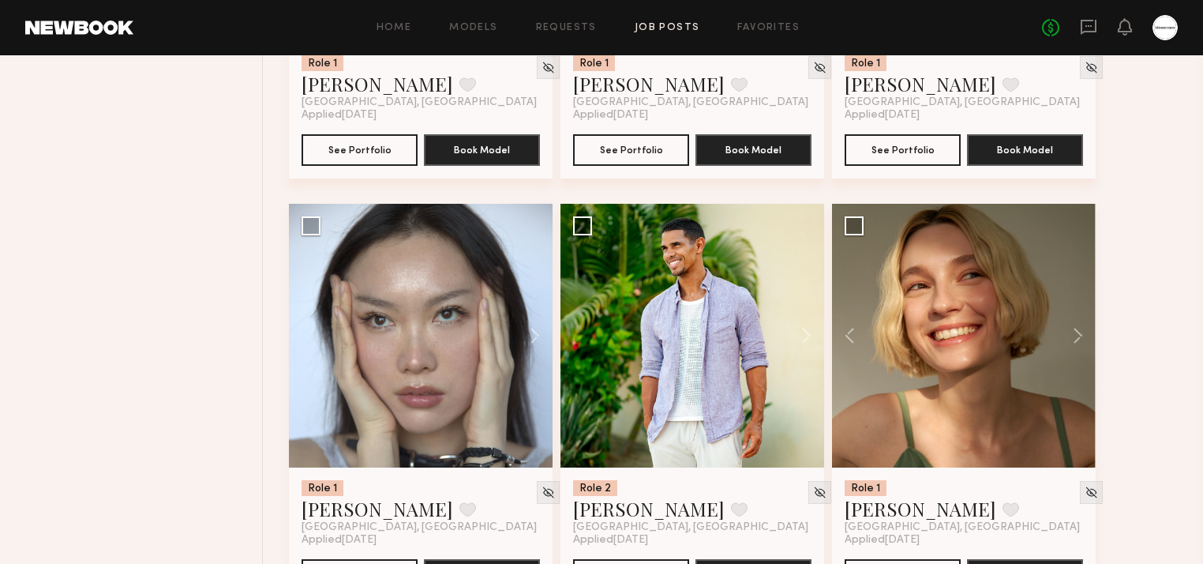
drag, startPoint x: 1173, startPoint y: 317, endPoint x: 1153, endPoint y: 321, distance: 21.1
click at [1068, 341] on button at bounding box center [1071, 336] width 51 height 264
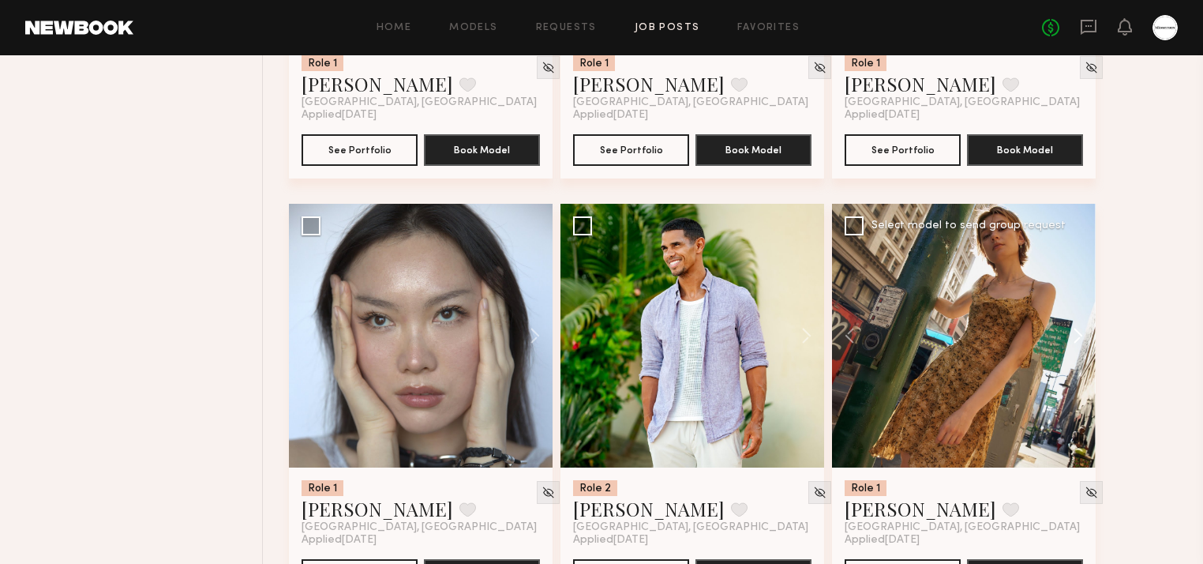
click at [1079, 335] on button at bounding box center [1071, 336] width 51 height 264
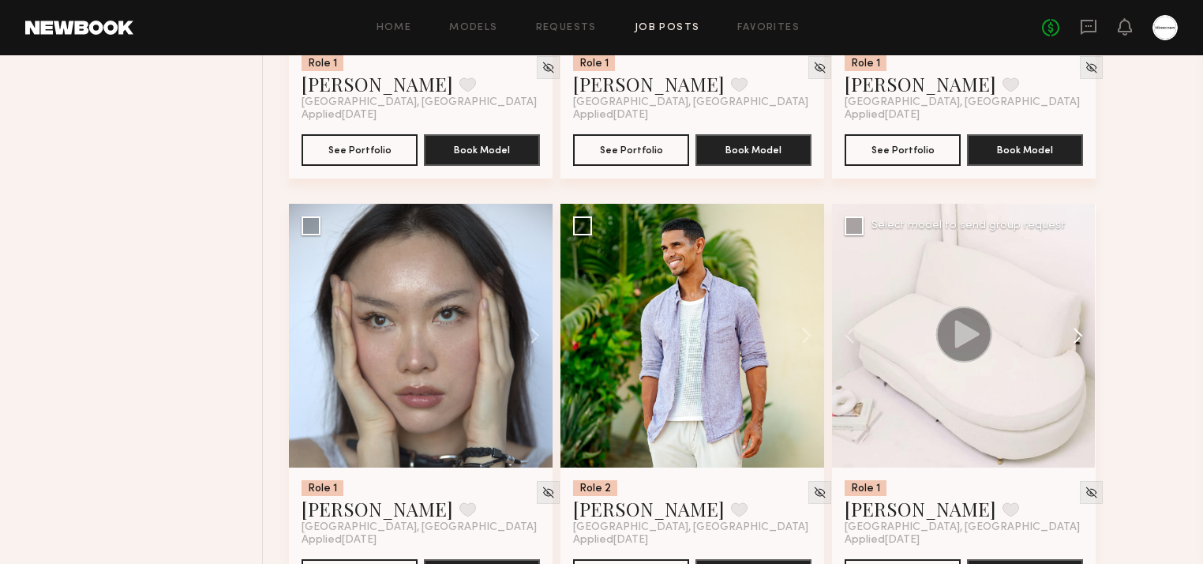
click at [1081, 336] on button at bounding box center [1071, 336] width 51 height 264
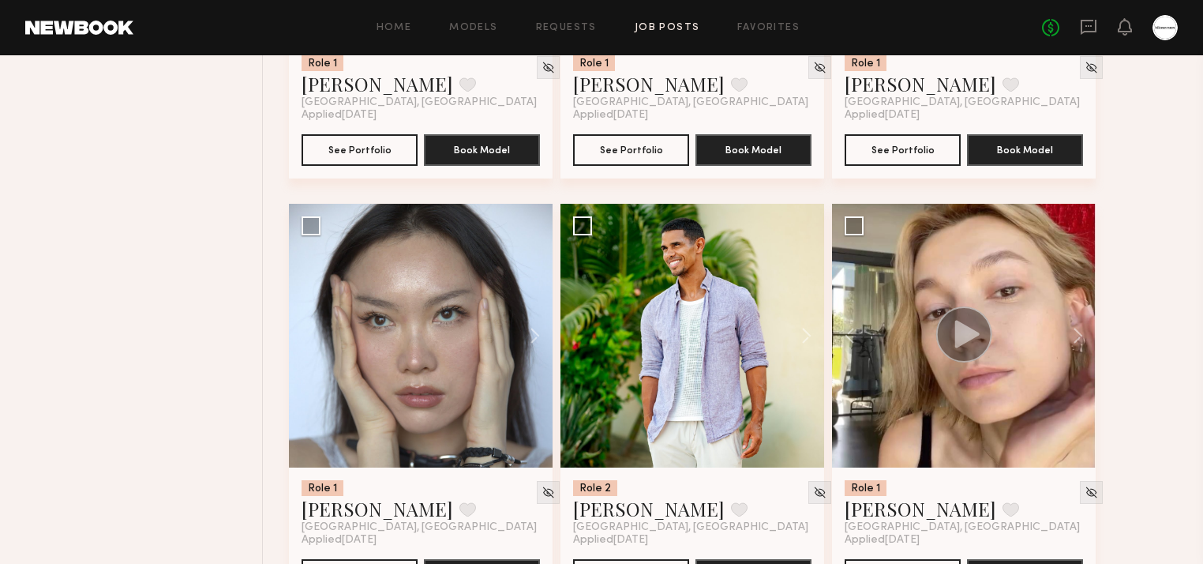
click at [1079, 336] on button at bounding box center [1071, 336] width 51 height 264
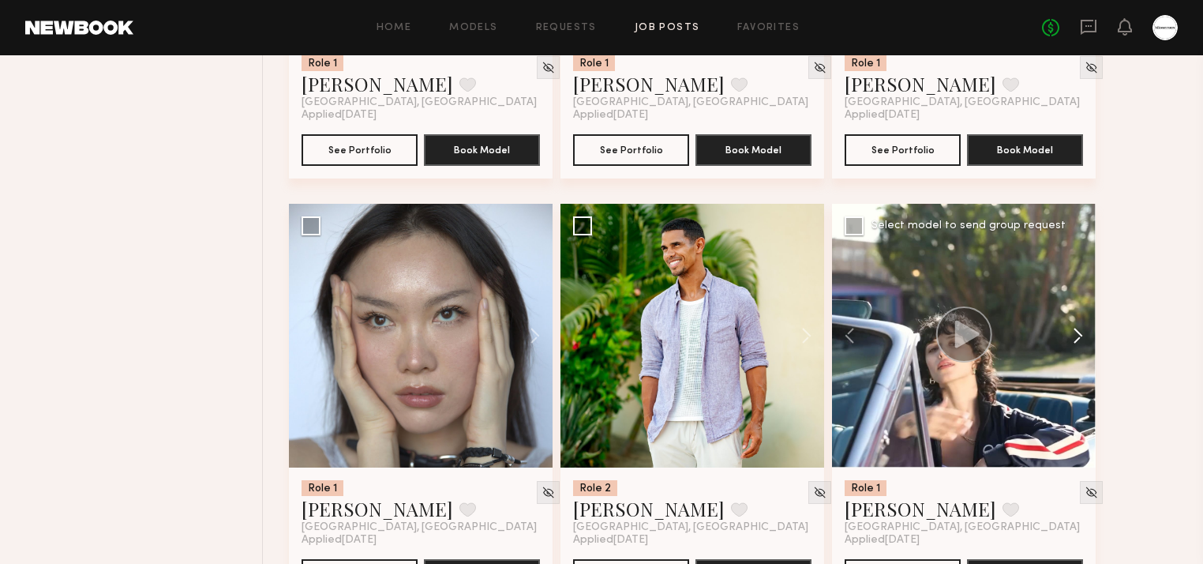
click at [1077, 339] on button at bounding box center [1071, 336] width 51 height 264
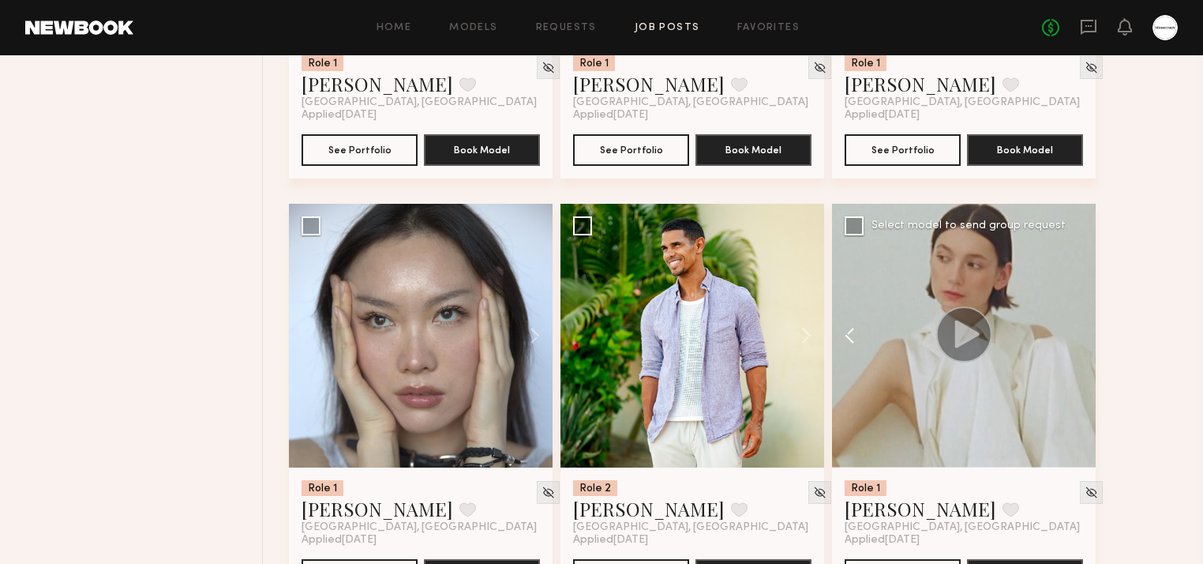
click at [853, 343] on button at bounding box center [857, 336] width 51 height 264
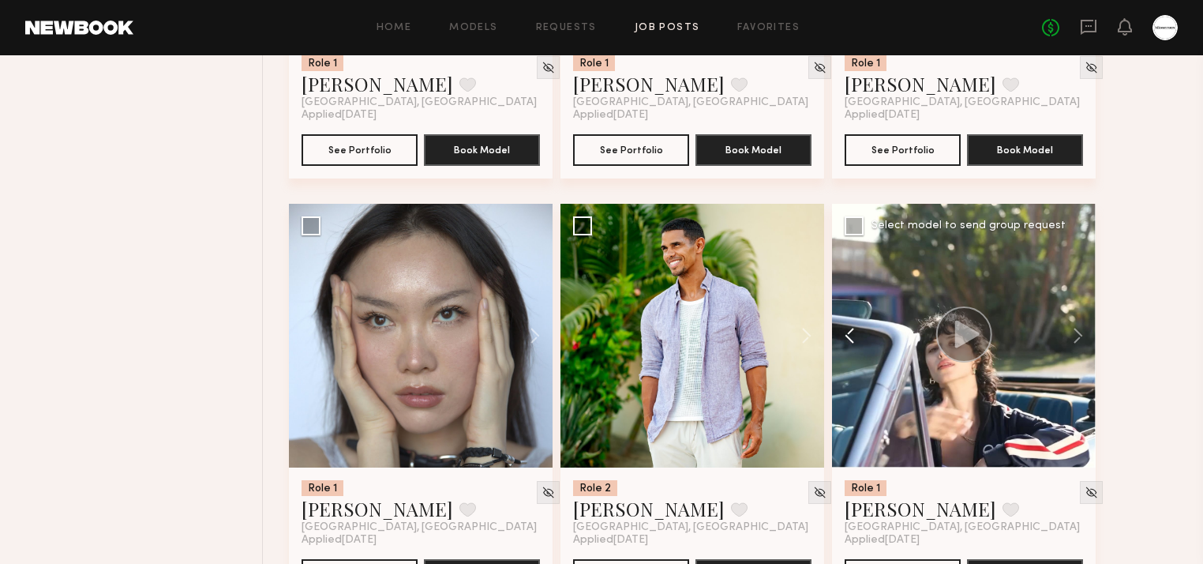
click at [854, 341] on button at bounding box center [857, 336] width 51 height 264
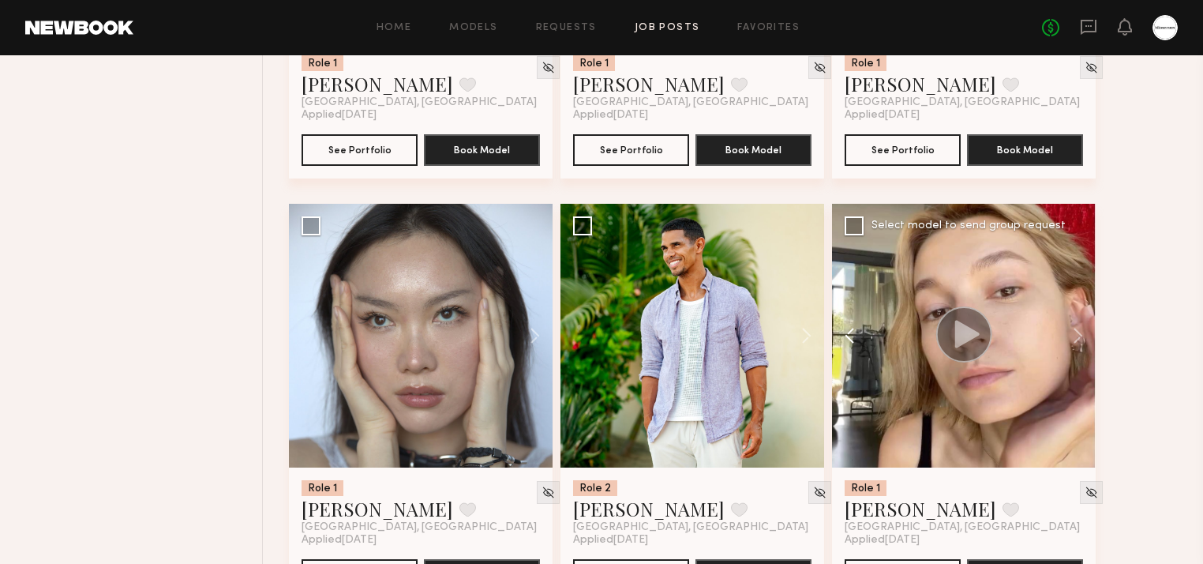
click at [854, 341] on button at bounding box center [857, 336] width 51 height 264
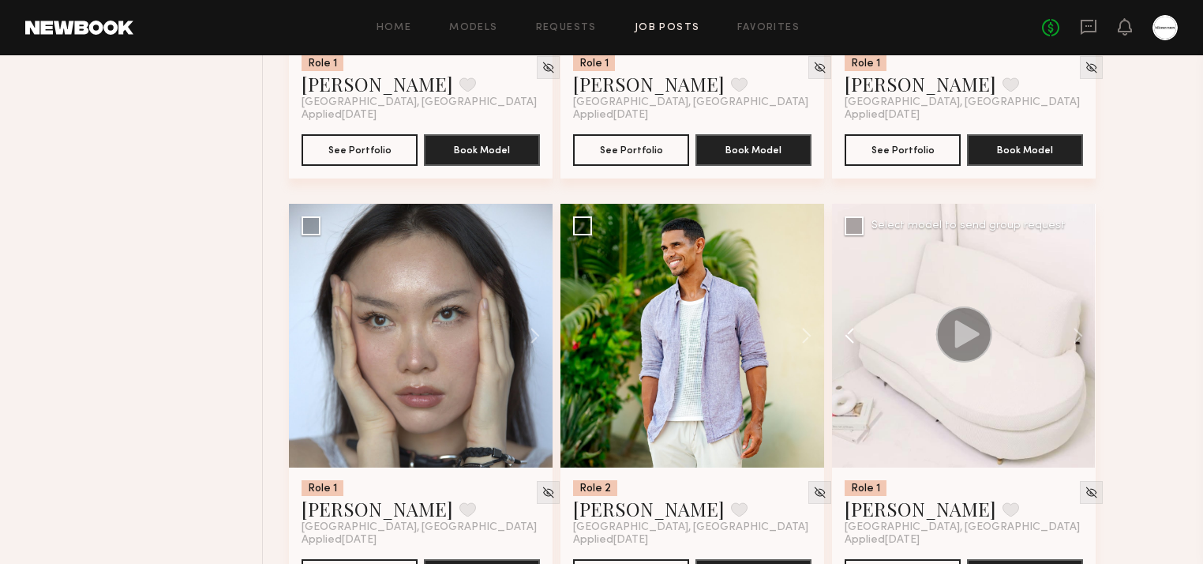
click at [853, 341] on button at bounding box center [857, 336] width 51 height 264
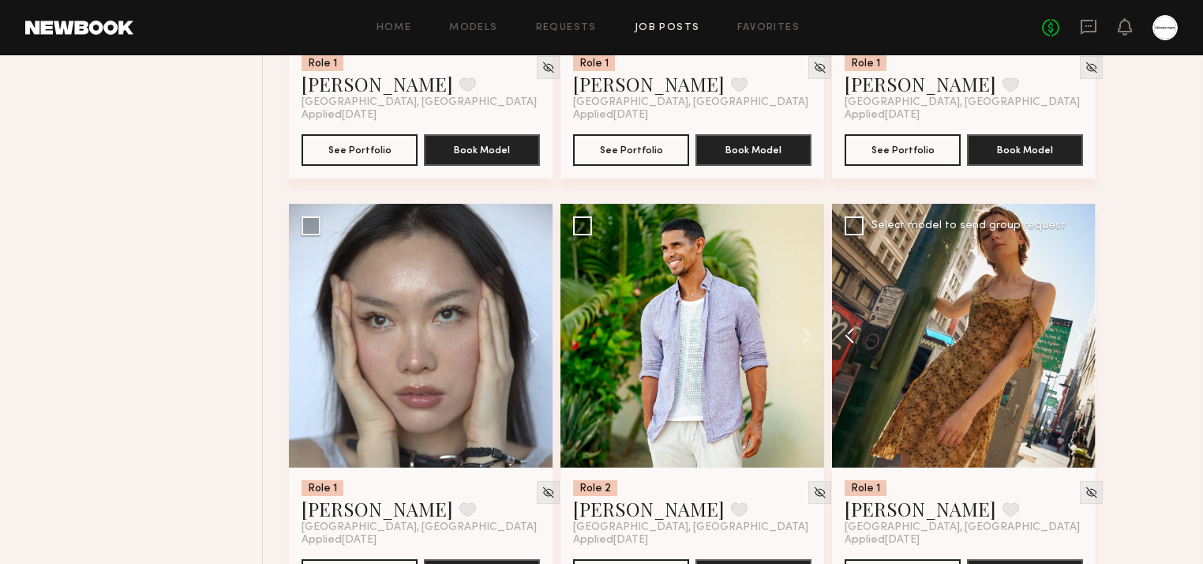
click at [850, 341] on button at bounding box center [857, 336] width 51 height 264
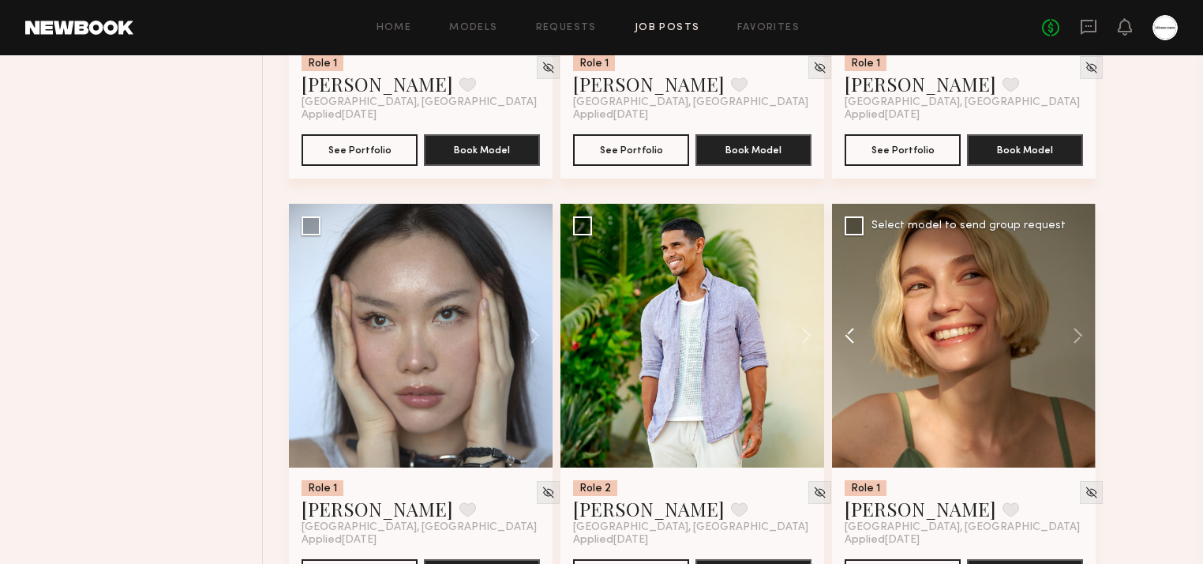
click at [850, 341] on button at bounding box center [857, 336] width 51 height 264
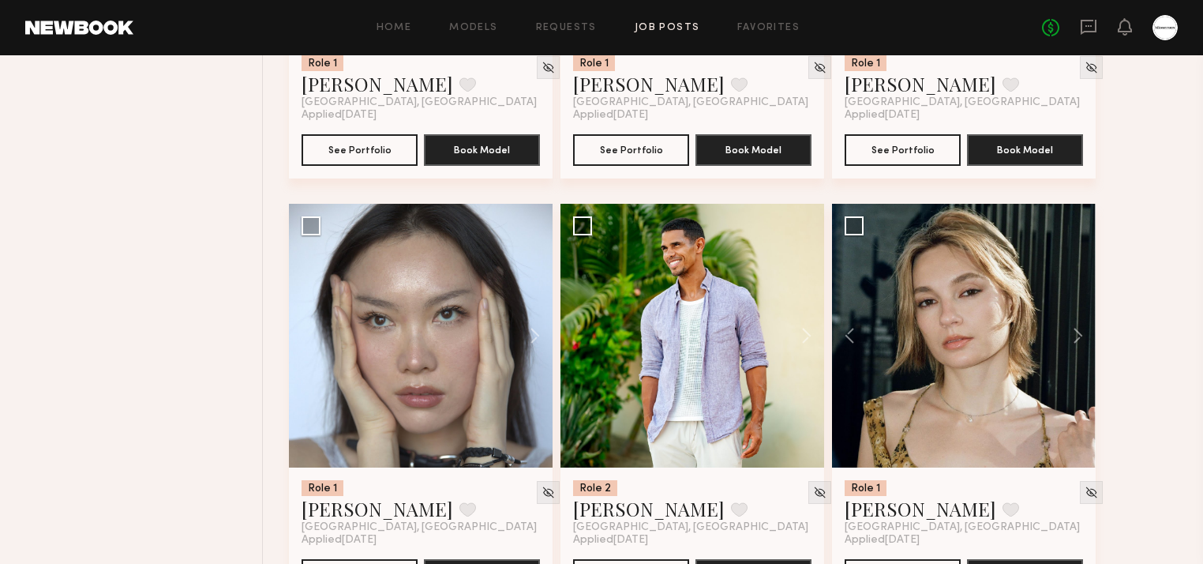
click at [1089, 337] on button at bounding box center [1071, 336] width 51 height 264
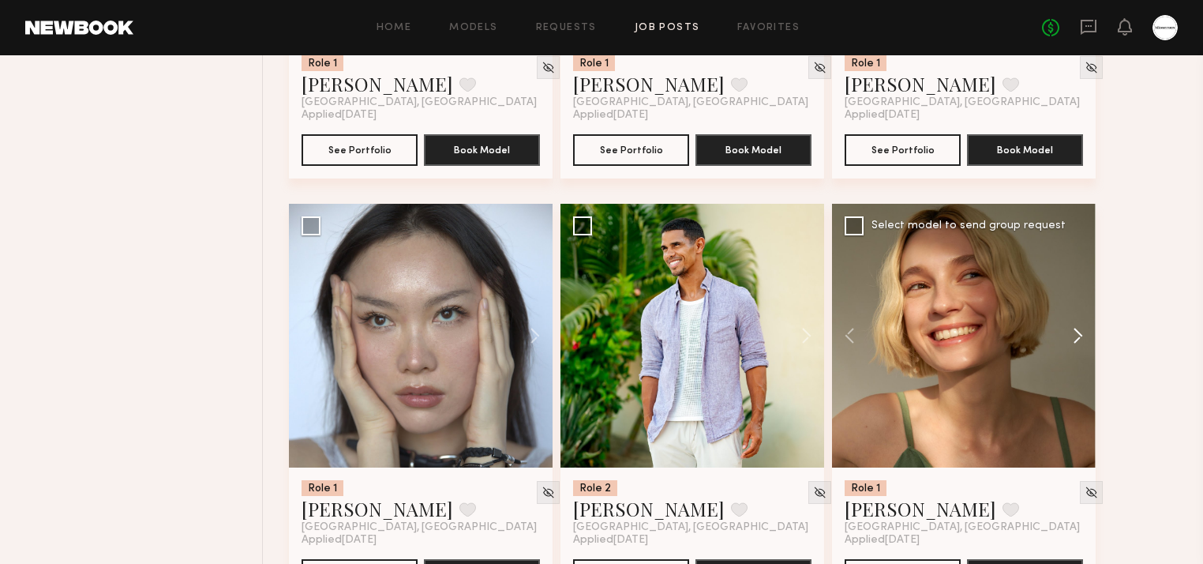
click at [1089, 337] on button at bounding box center [1071, 336] width 51 height 264
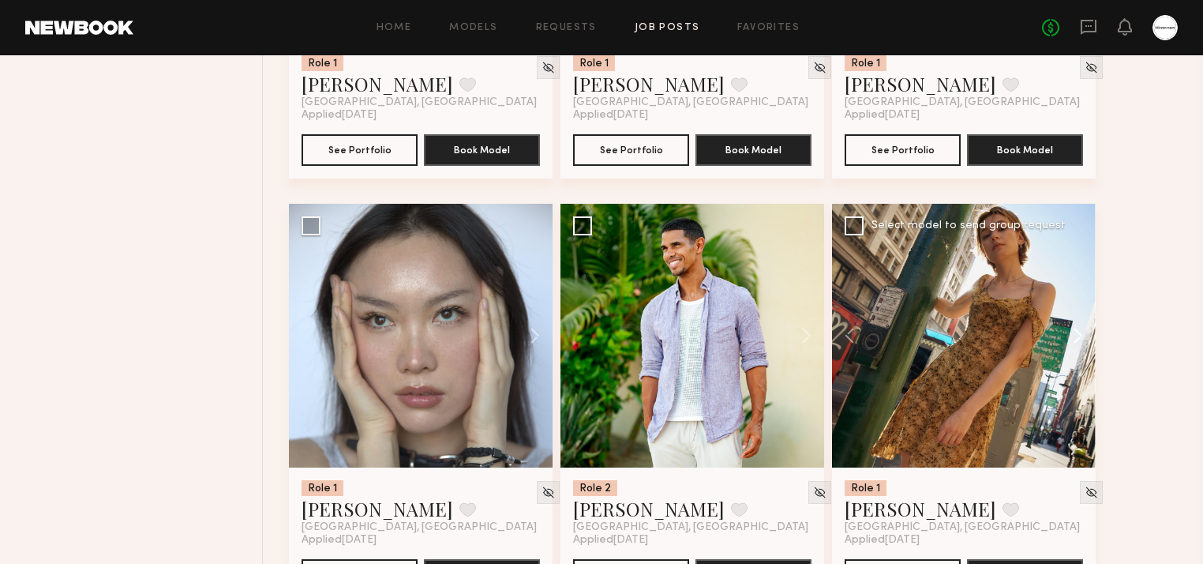
click at [1089, 337] on button at bounding box center [1071, 336] width 51 height 264
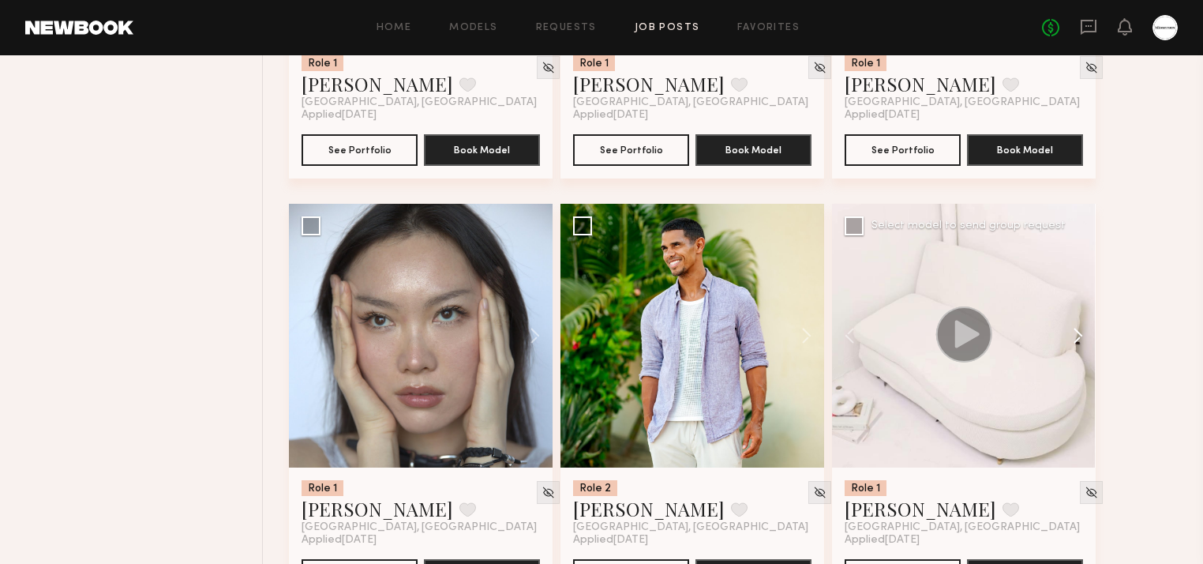
click at [1089, 337] on button at bounding box center [1071, 336] width 51 height 264
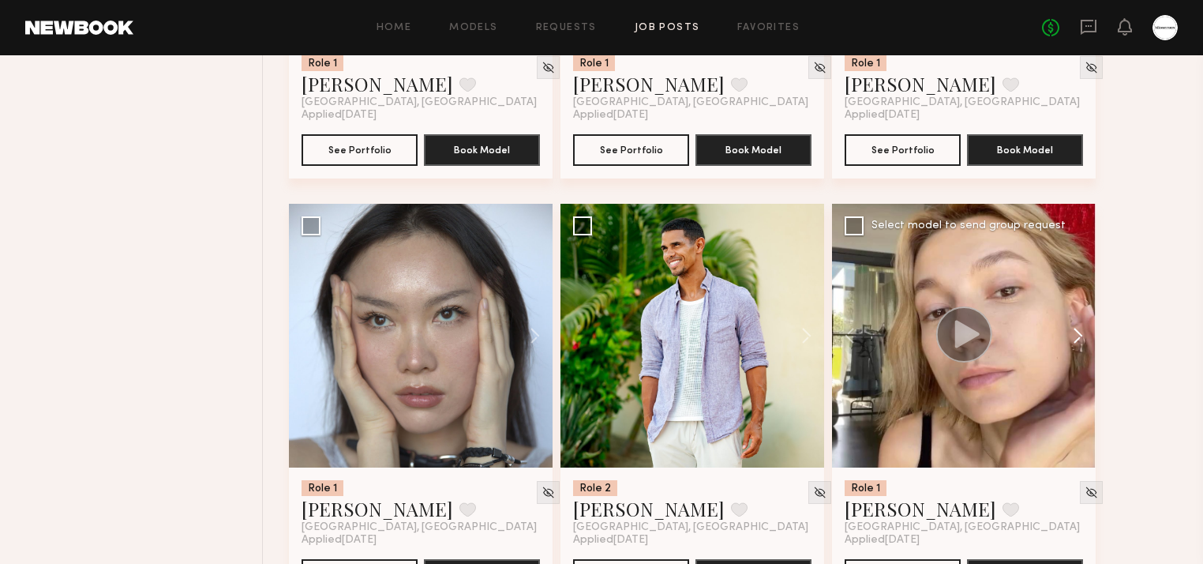
click at [1089, 337] on button at bounding box center [1071, 336] width 51 height 264
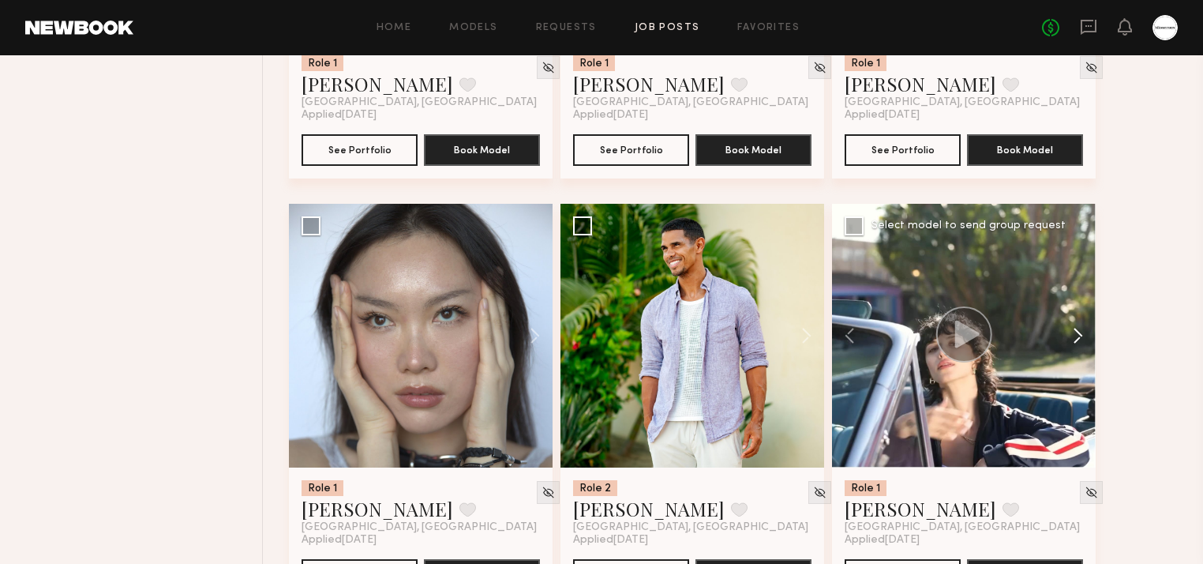
click at [1084, 341] on button at bounding box center [1071, 336] width 51 height 264
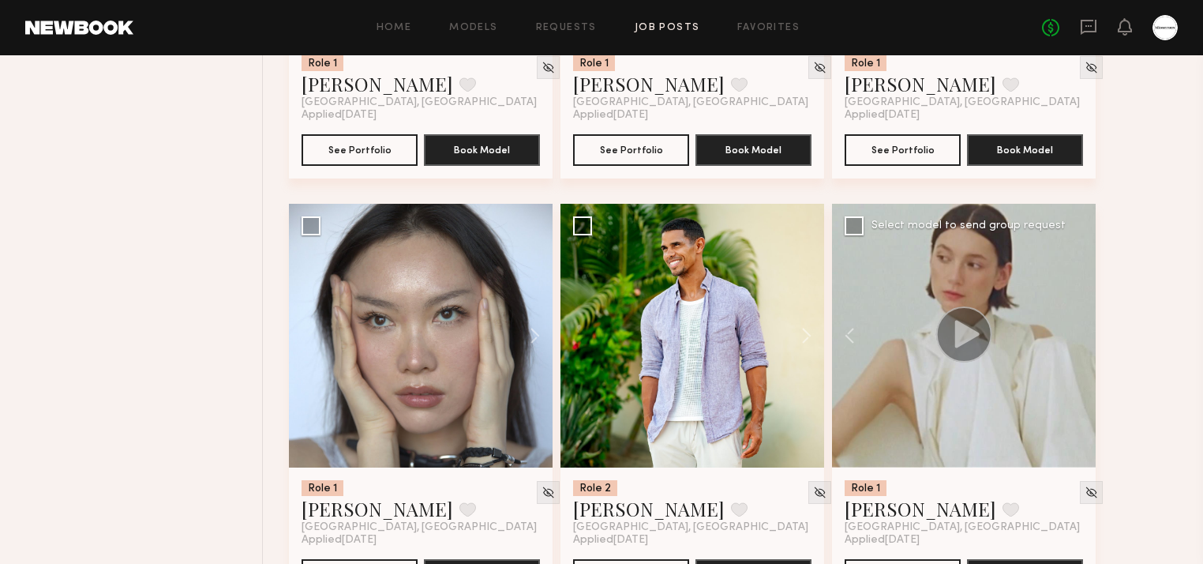
click at [1084, 341] on div at bounding box center [964, 336] width 264 height 264
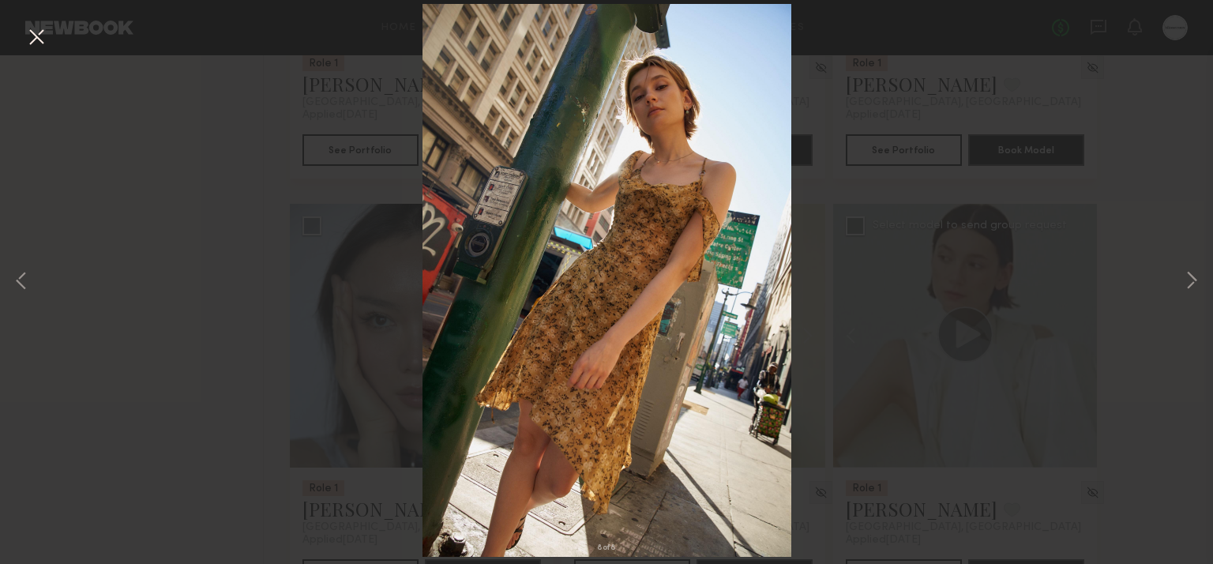
drag, startPoint x: 36, startPoint y: 21, endPoint x: 43, endPoint y: 40, distance: 20.7
click at [36, 21] on div "8 of 8" at bounding box center [606, 282] width 1213 height 564
click at [43, 41] on button at bounding box center [36, 38] width 25 height 28
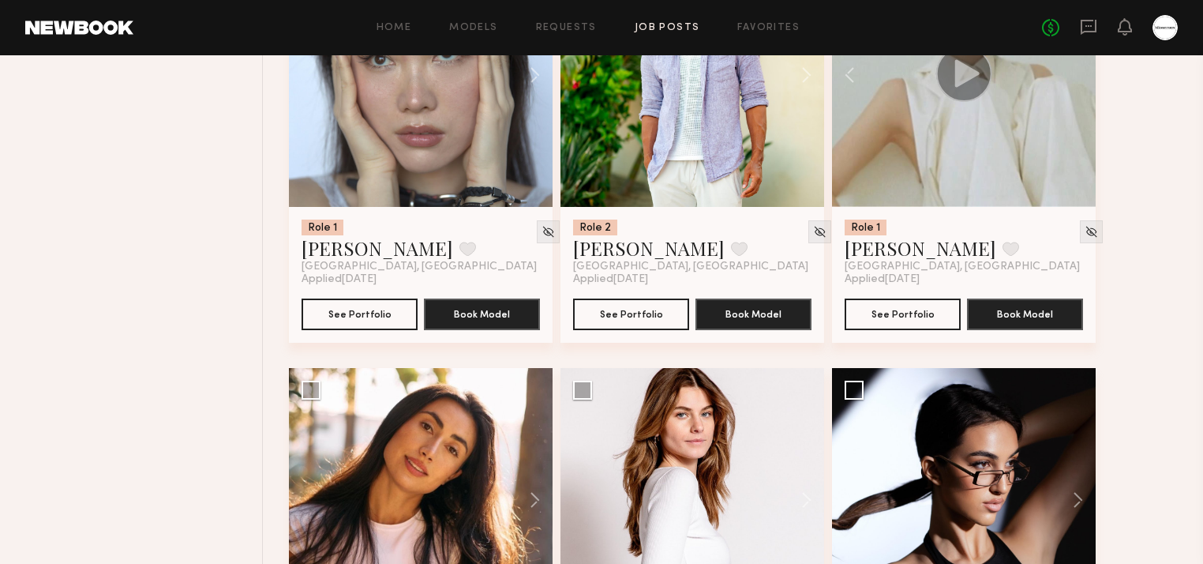
scroll to position [5559, 0]
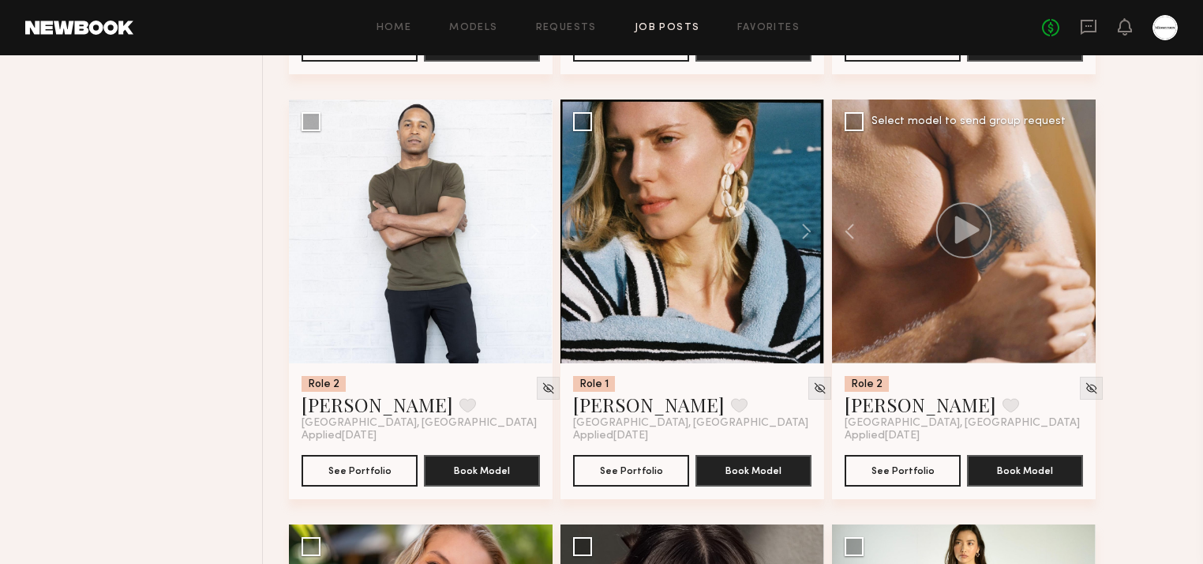
scroll to position [6117, 0]
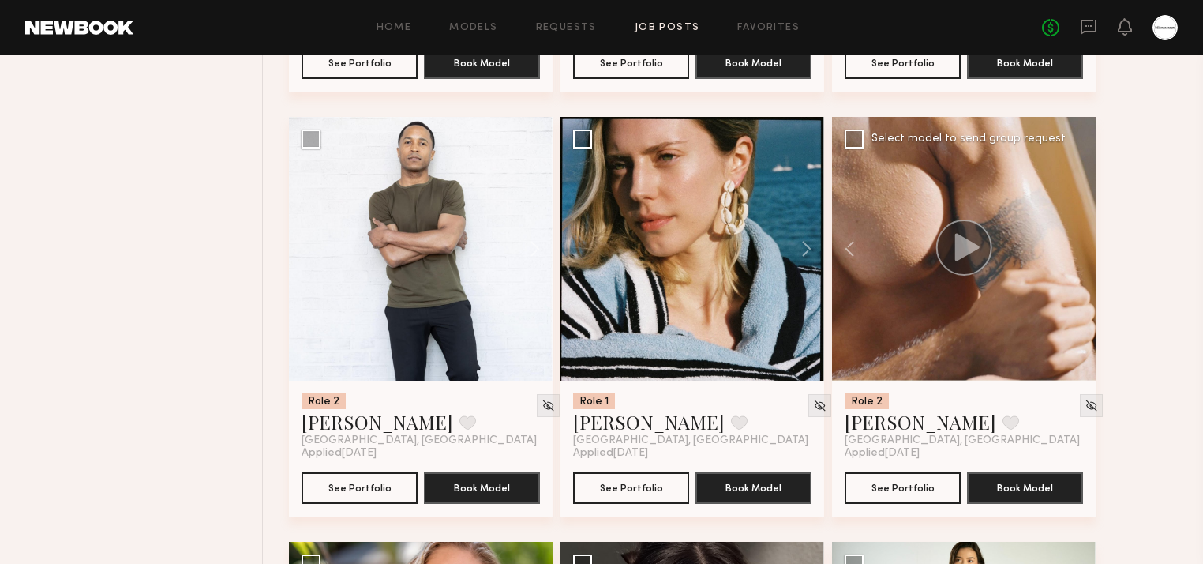
drag, startPoint x: 120, startPoint y: 324, endPoint x: 145, endPoint y: 243, distance: 84.4
click at [813, 236] on button at bounding box center [799, 249] width 51 height 264
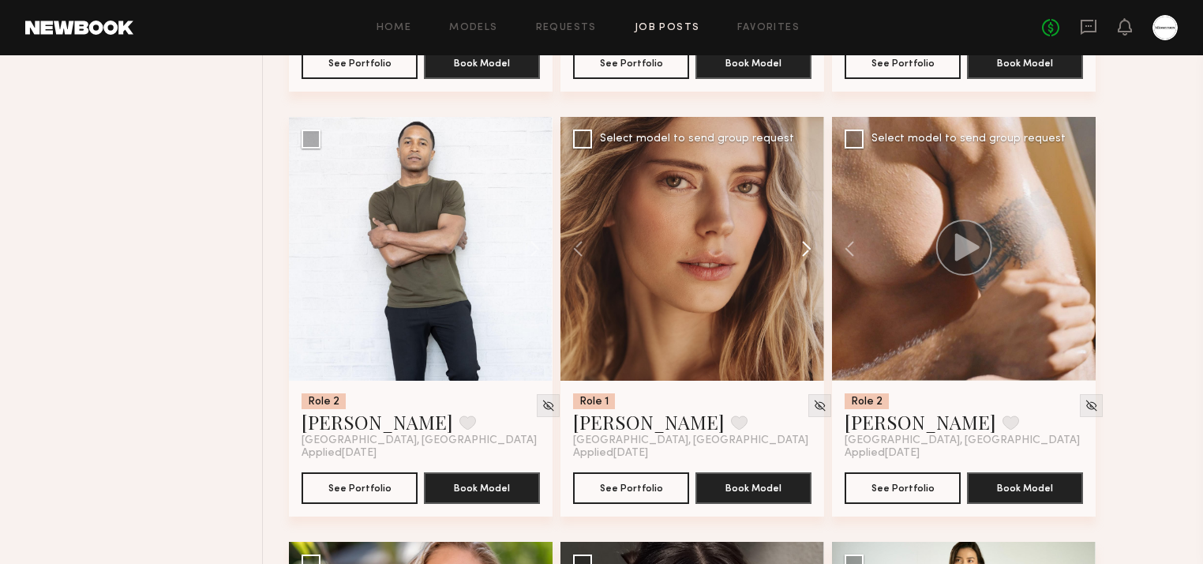
click at [809, 250] on button at bounding box center [799, 249] width 51 height 264
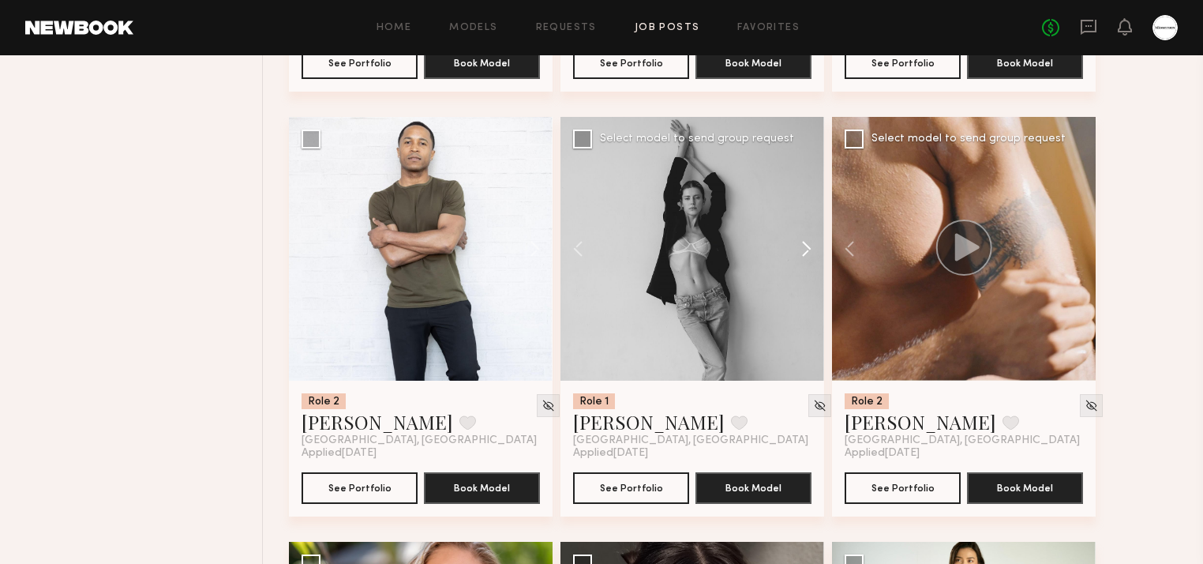
click at [809, 250] on button at bounding box center [799, 249] width 51 height 264
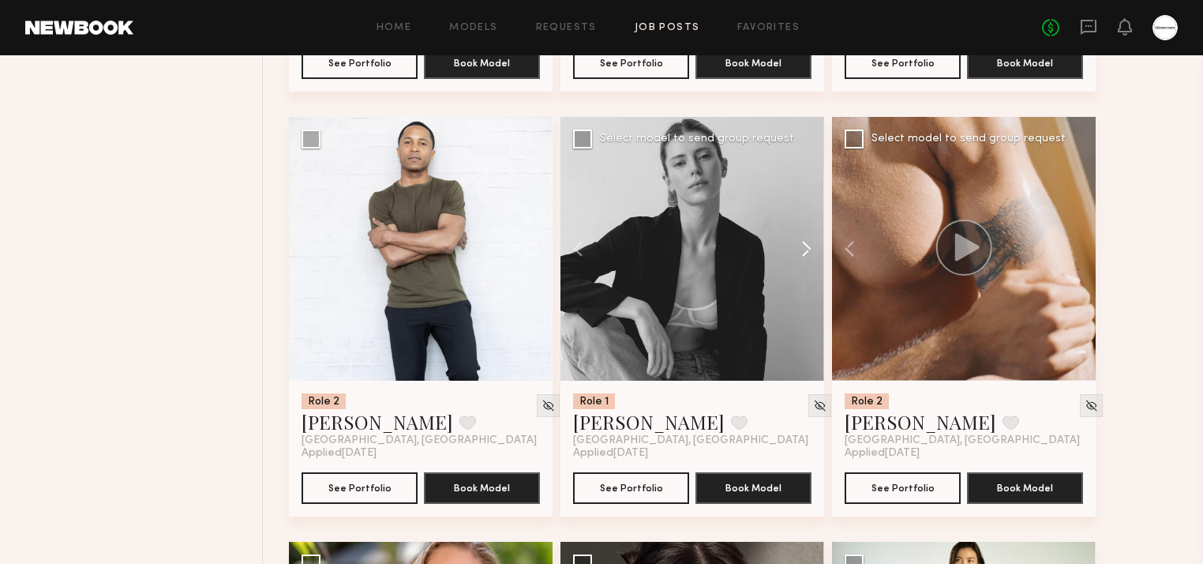
click at [809, 250] on button at bounding box center [799, 249] width 51 height 264
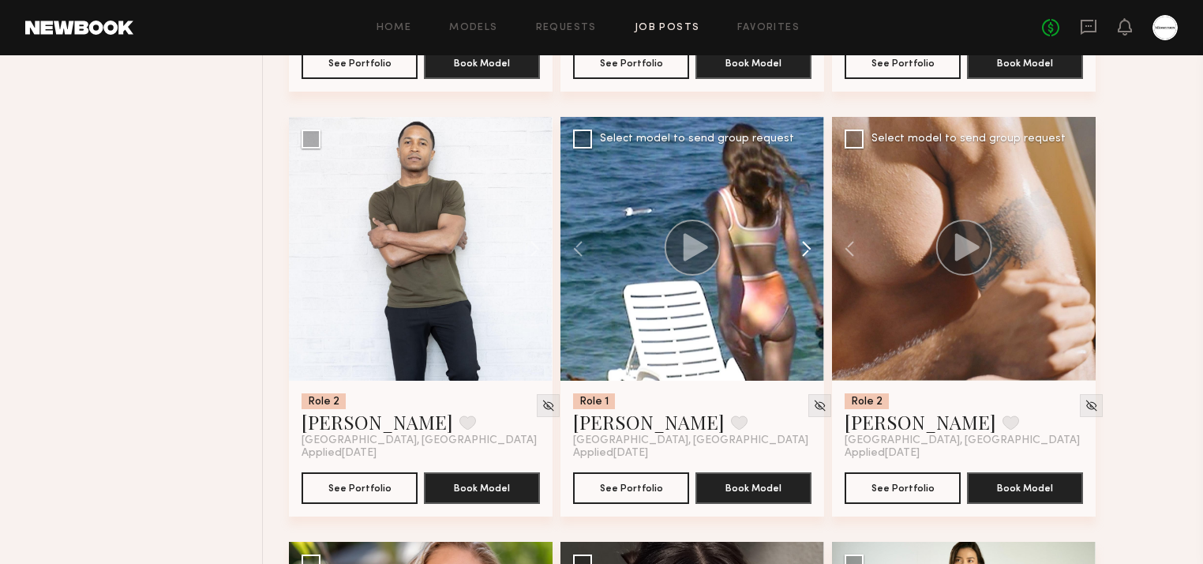
click at [811, 251] on button at bounding box center [799, 249] width 51 height 264
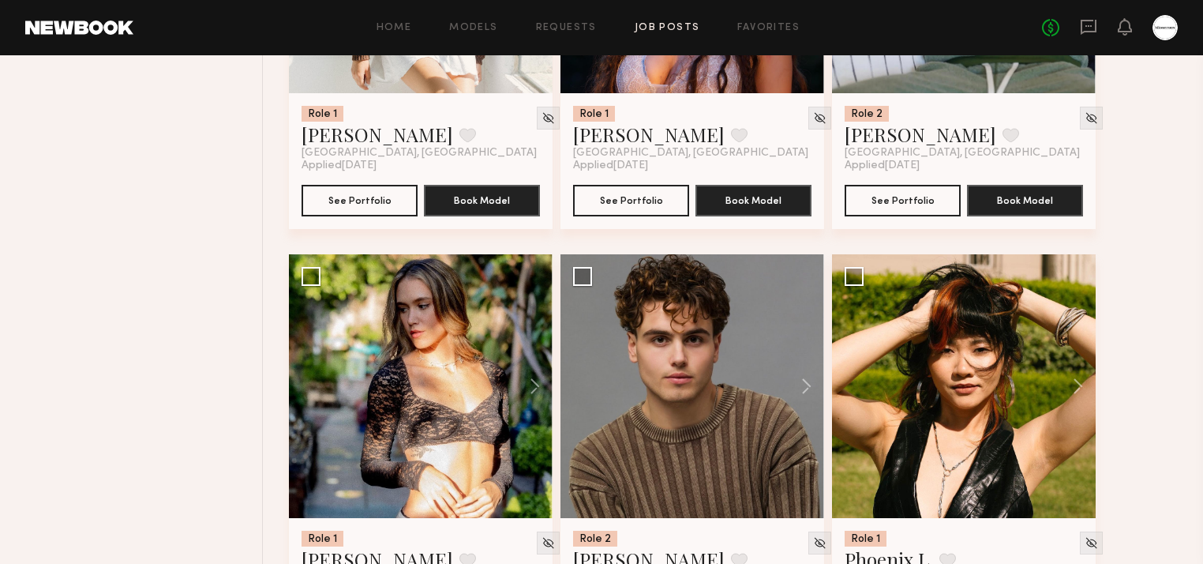
scroll to position [7380, 0]
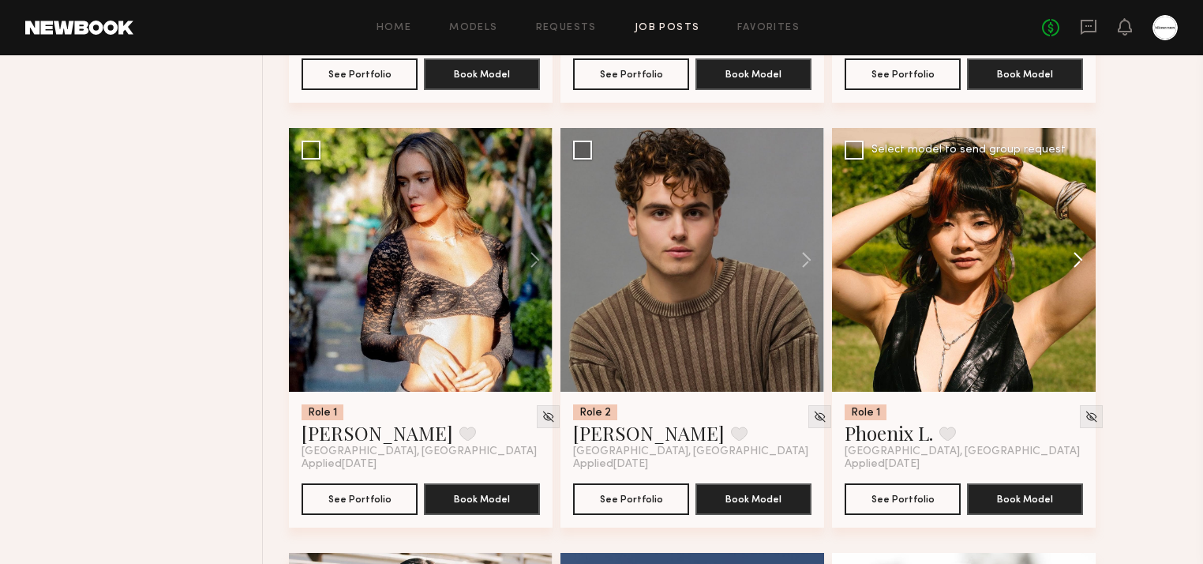
click at [1076, 257] on button at bounding box center [1071, 260] width 51 height 264
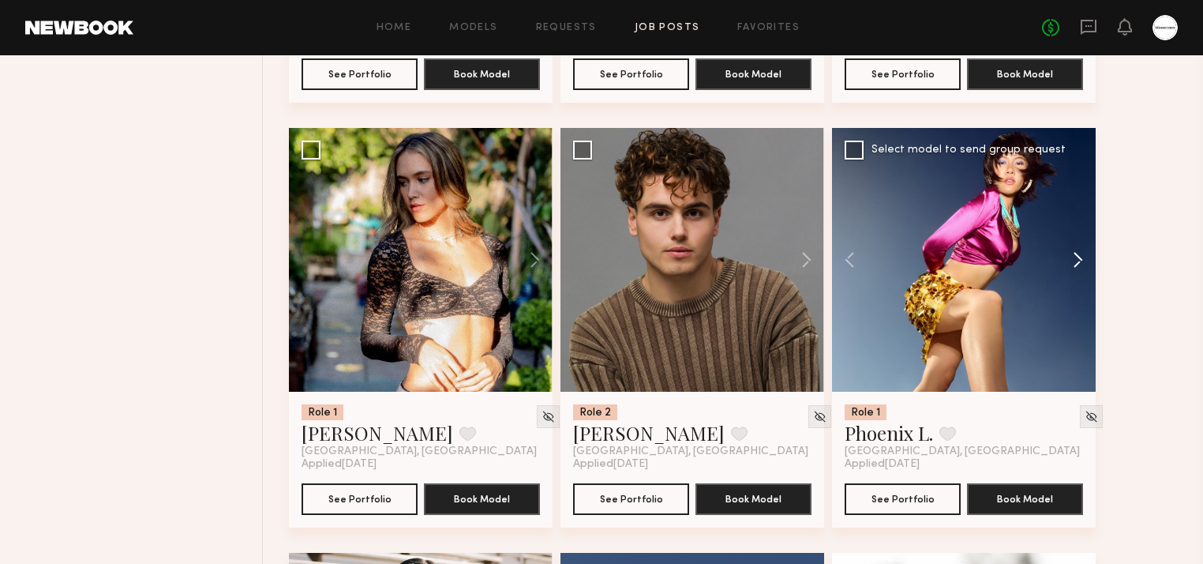
click at [1077, 258] on button at bounding box center [1071, 260] width 51 height 264
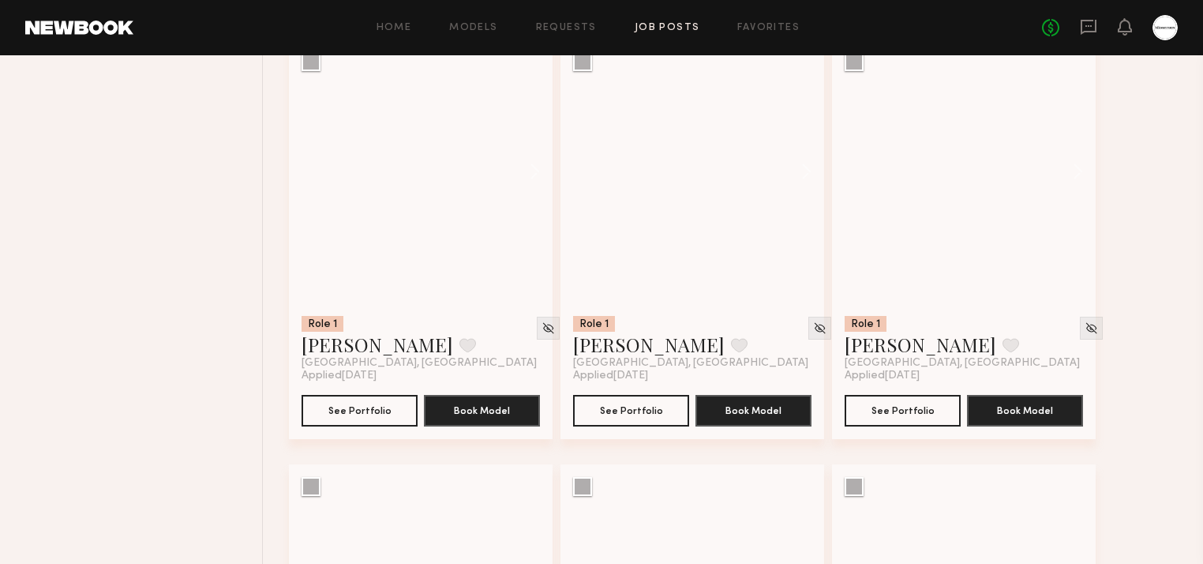
scroll to position [15767, 0]
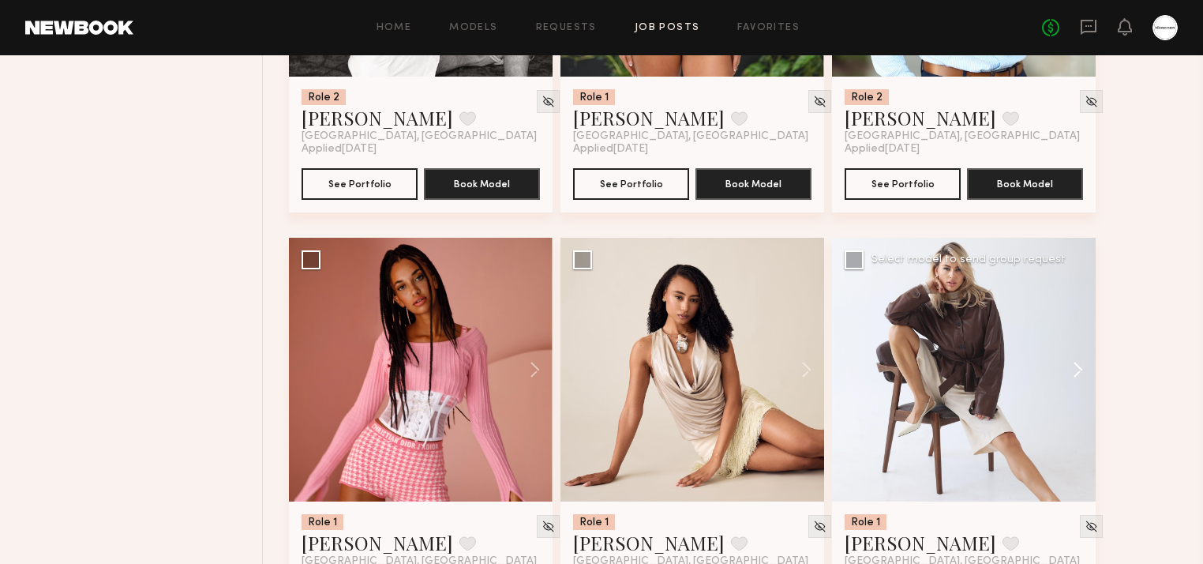
click at [1077, 364] on button at bounding box center [1071, 370] width 51 height 264
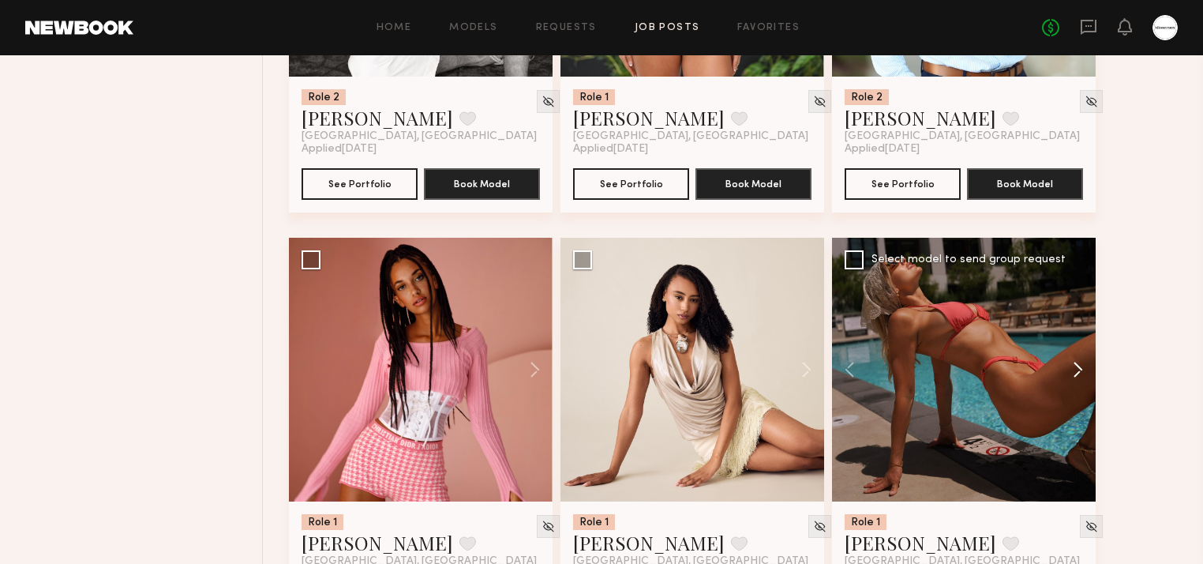
click at [1078, 368] on button at bounding box center [1071, 370] width 51 height 264
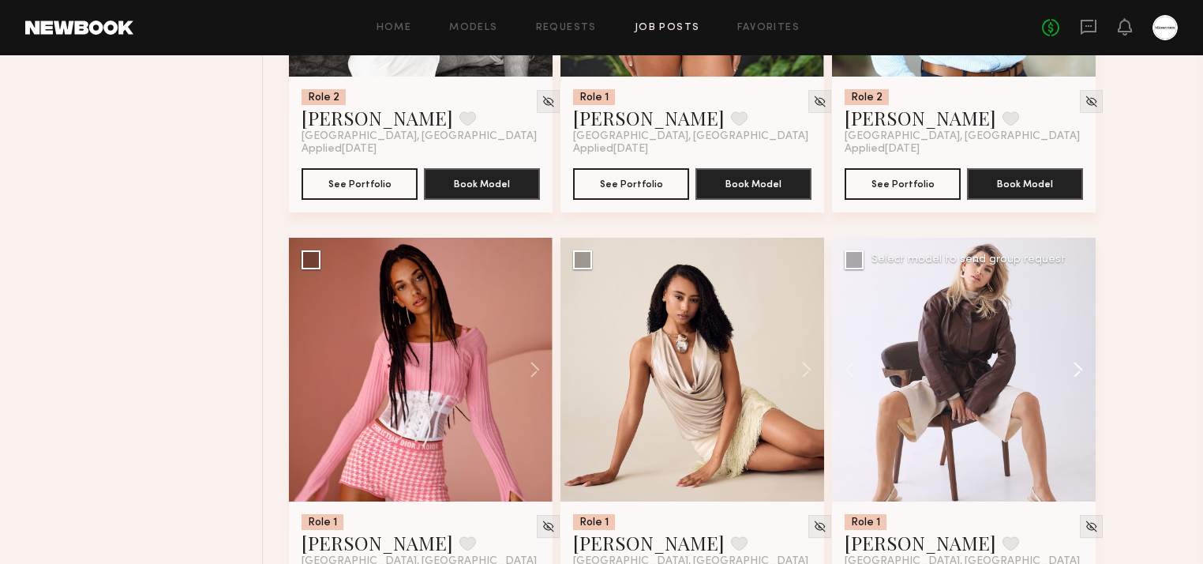
click at [1079, 369] on button at bounding box center [1071, 370] width 51 height 264
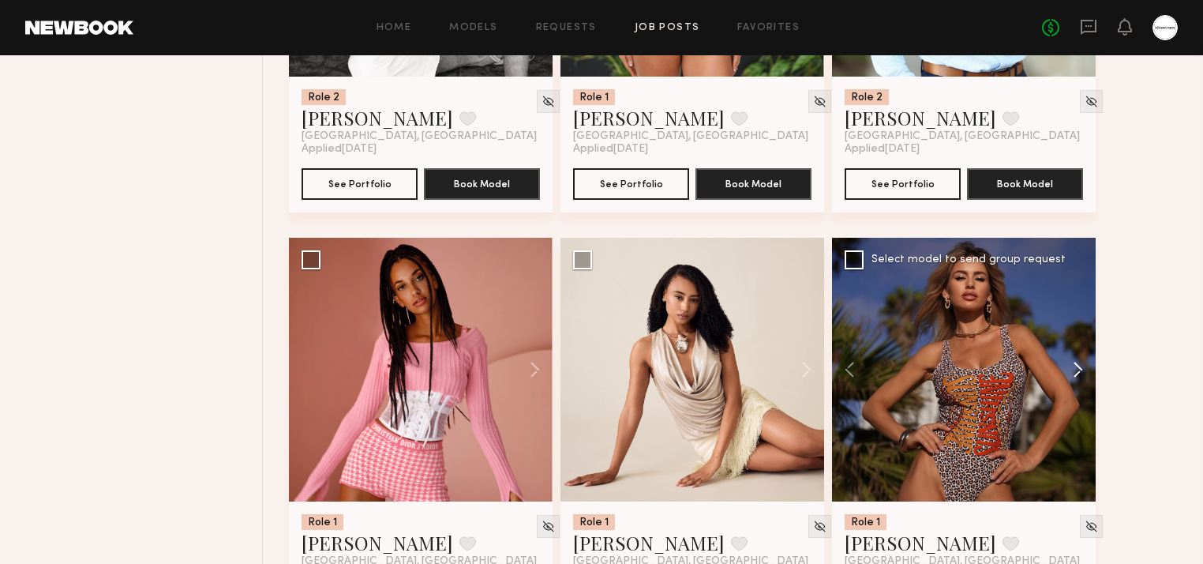
click at [1079, 369] on button at bounding box center [1071, 370] width 51 height 264
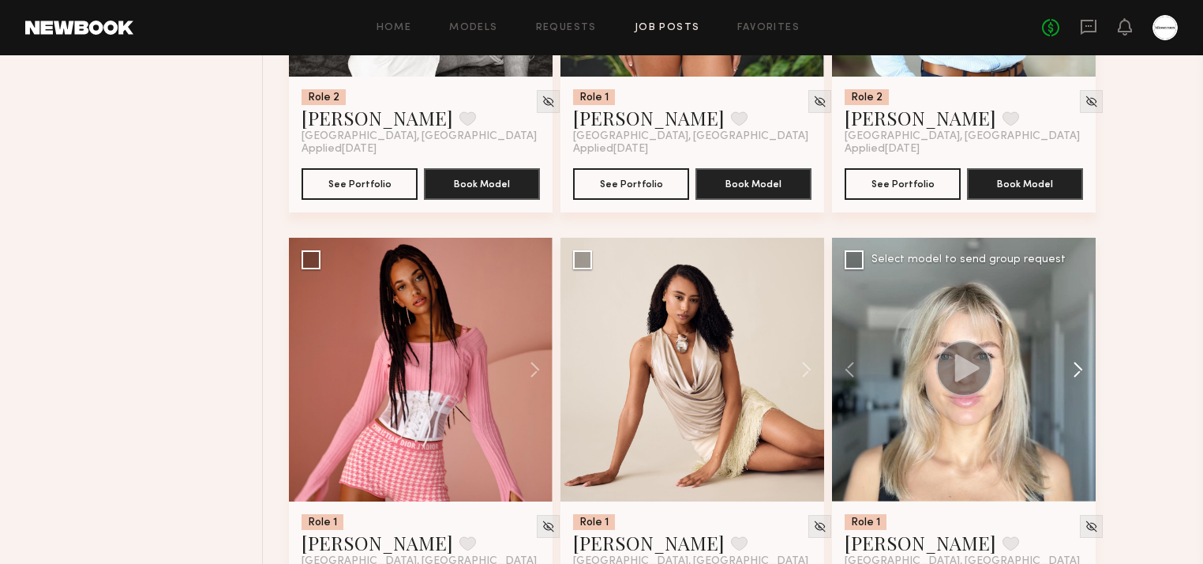
click at [1079, 369] on button at bounding box center [1071, 370] width 51 height 264
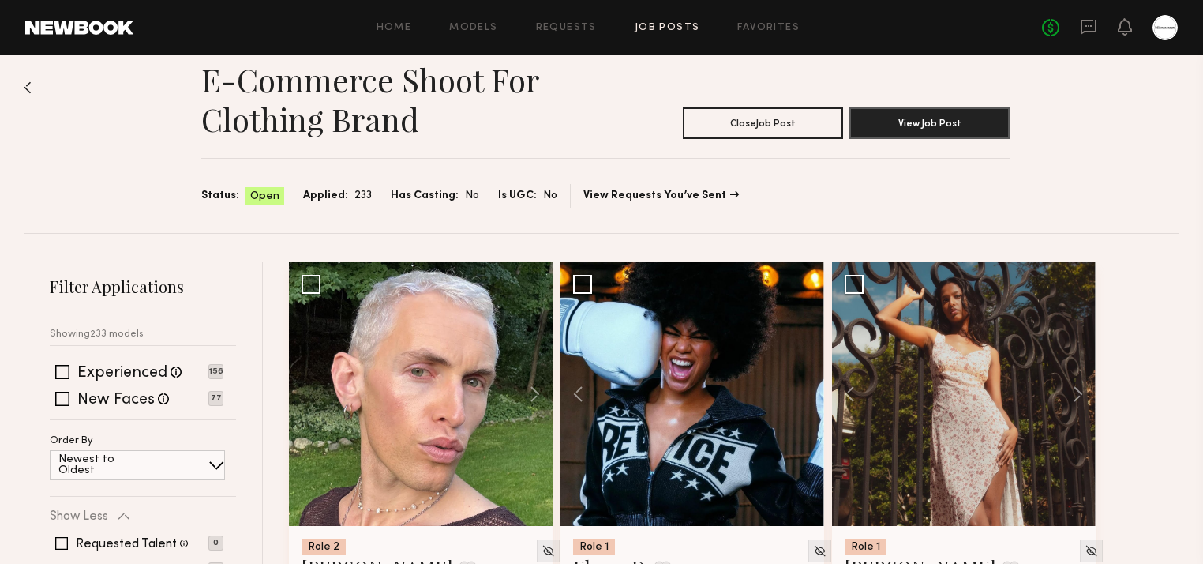
scroll to position [0, 0]
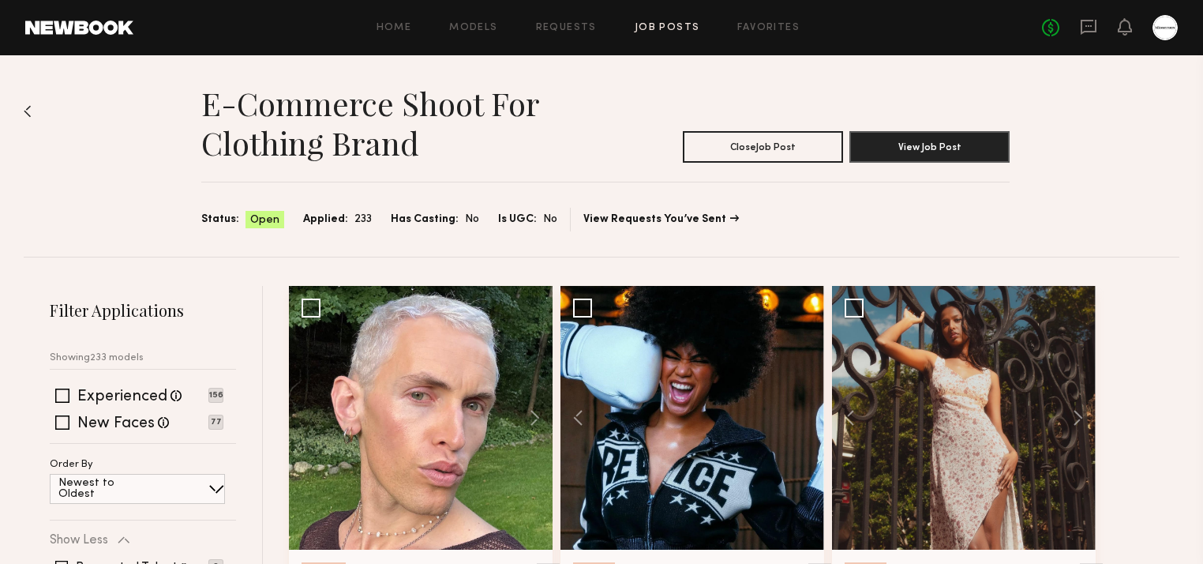
drag, startPoint x: 1134, startPoint y: 382, endPoint x: 1039, endPoint y: -88, distance: 480.1
click at [400, 134] on h1 "E-Commerce Shoot for Clothing Brand" at bounding box center [403, 123] width 404 height 79
click at [471, 88] on h1 "E-Commerce Shoot for Clothing Brand" at bounding box center [403, 123] width 404 height 79
